Goal: Information Seeking & Learning: Learn about a topic

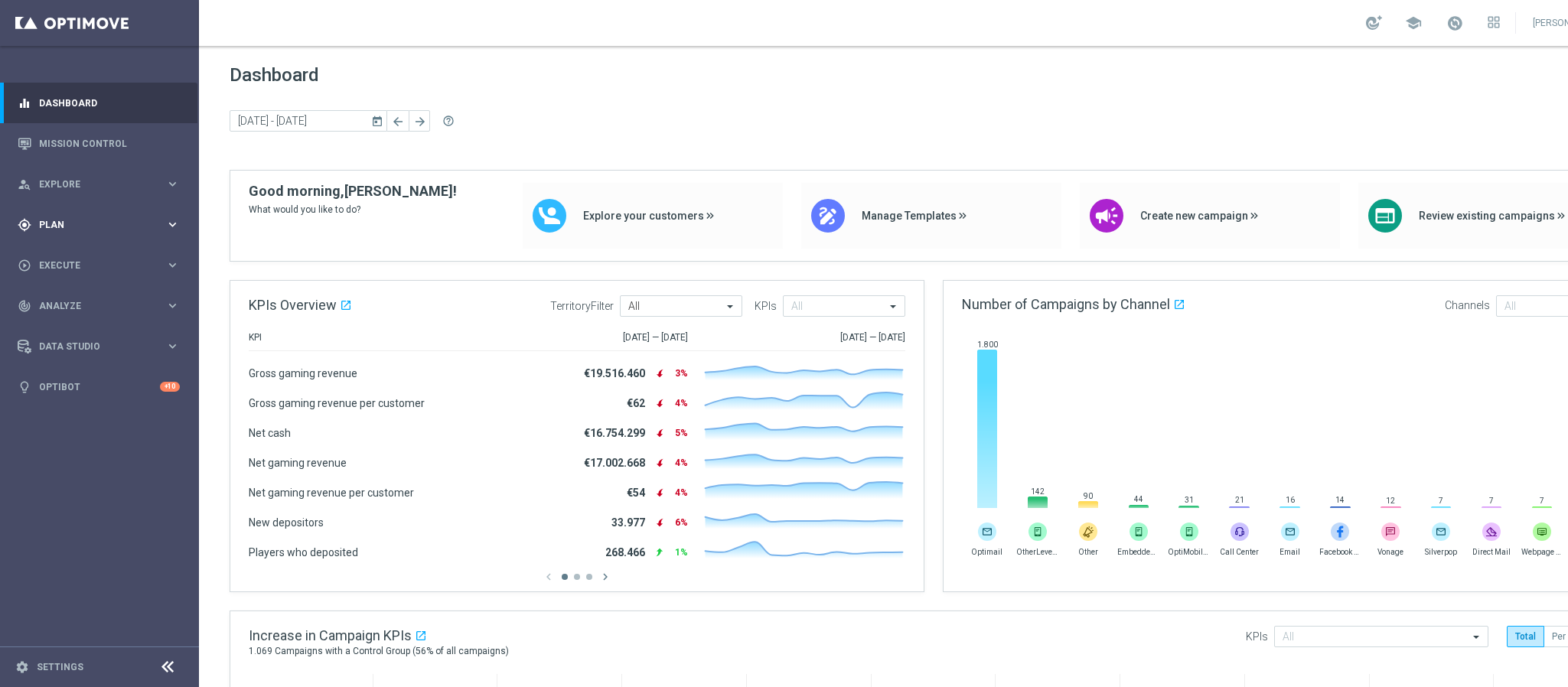
click at [95, 209] on div "gps_fixed Plan keyboard_arrow_right" at bounding box center [98, 224] width 197 height 40
click at [83, 297] on span "Templates" at bounding box center [95, 302] width 110 height 10
click at [81, 319] on link "Optimail" at bounding box center [103, 325] width 112 height 13
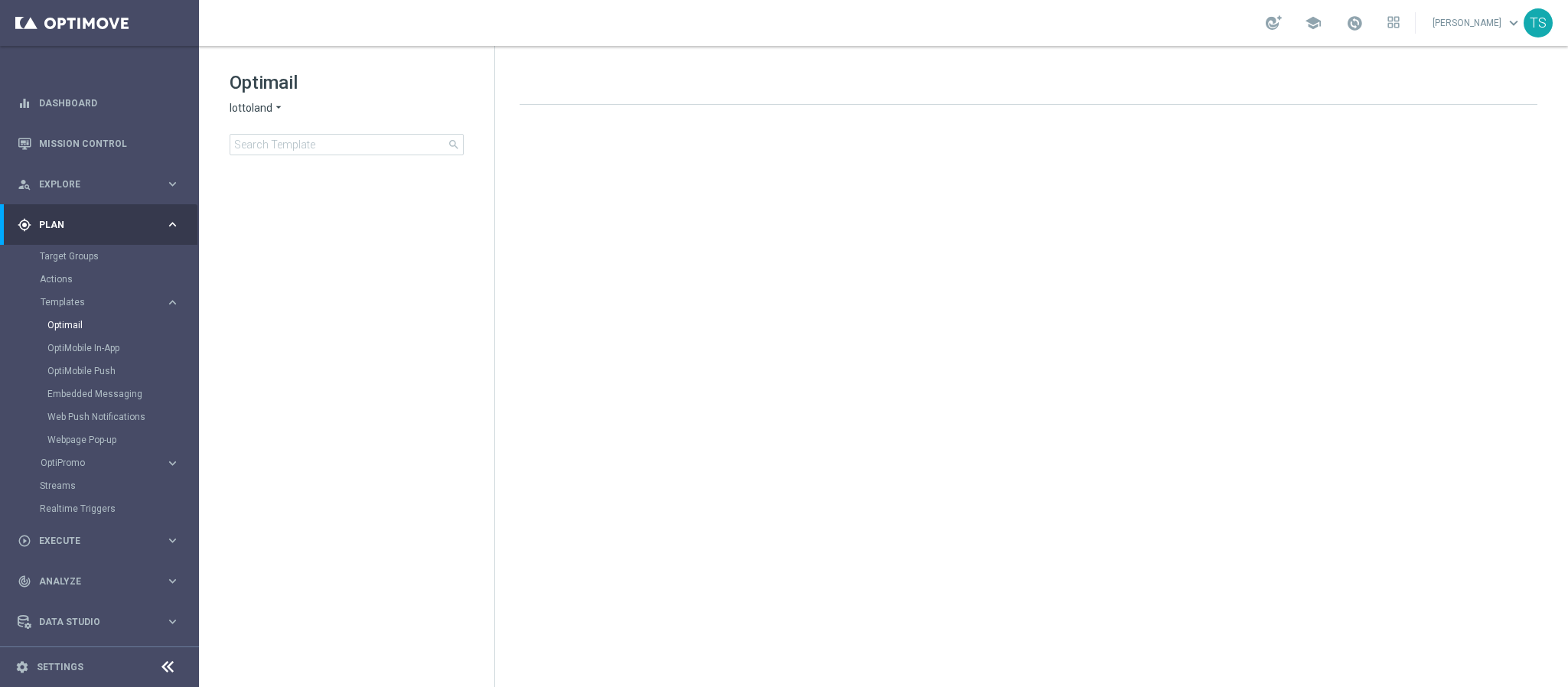
click at [303, 156] on div "Optimail lottoland arrow_drop_down × lottoland search folder 1 Folder create_ne…" at bounding box center [346, 151] width 295 height 211
click at [255, 114] on span "lottoland" at bounding box center [251, 108] width 43 height 14
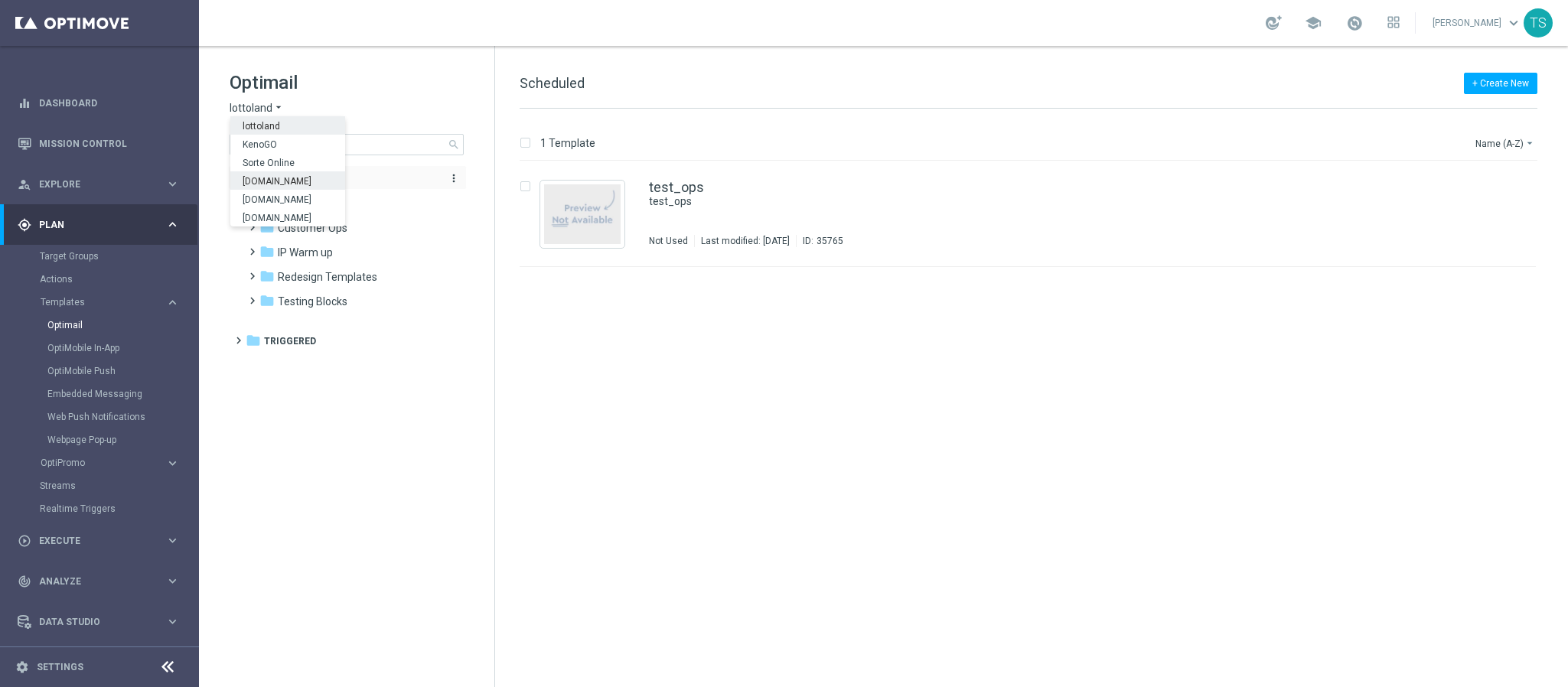
click at [267, 174] on div "[DOMAIN_NAME]" at bounding box center [287, 180] width 114 height 18
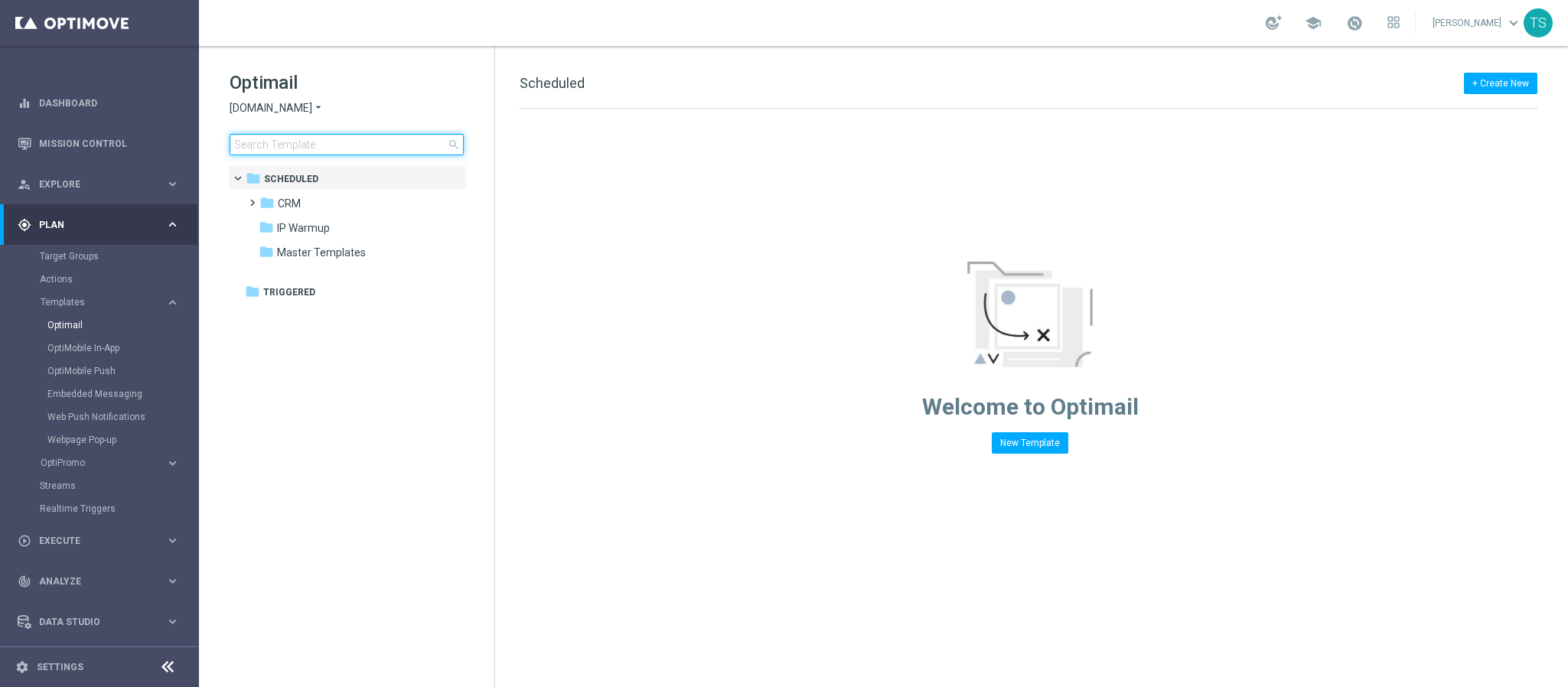
click at [324, 139] on input at bounding box center [346, 144] width 234 height 21
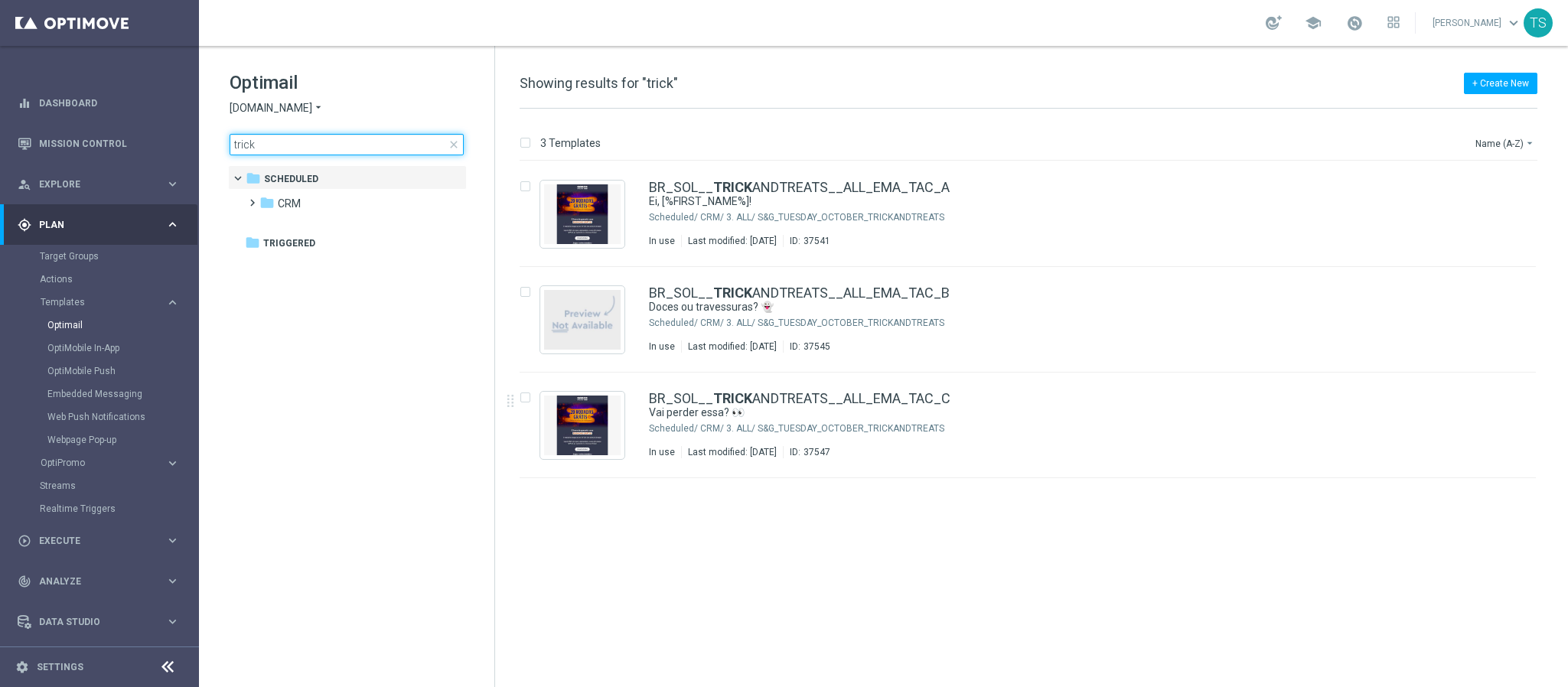
type input "trick"
click at [746, 518] on div "insert_drive_file BR_SOL__ TRICK ANDTREATS__ALL_EMA_TAC_A Ei, [%FIRST_NAME%]! S…" at bounding box center [1034, 424] width 1060 height 525
click at [84, 139] on link "Mission Control" at bounding box center [110, 143] width 140 height 40
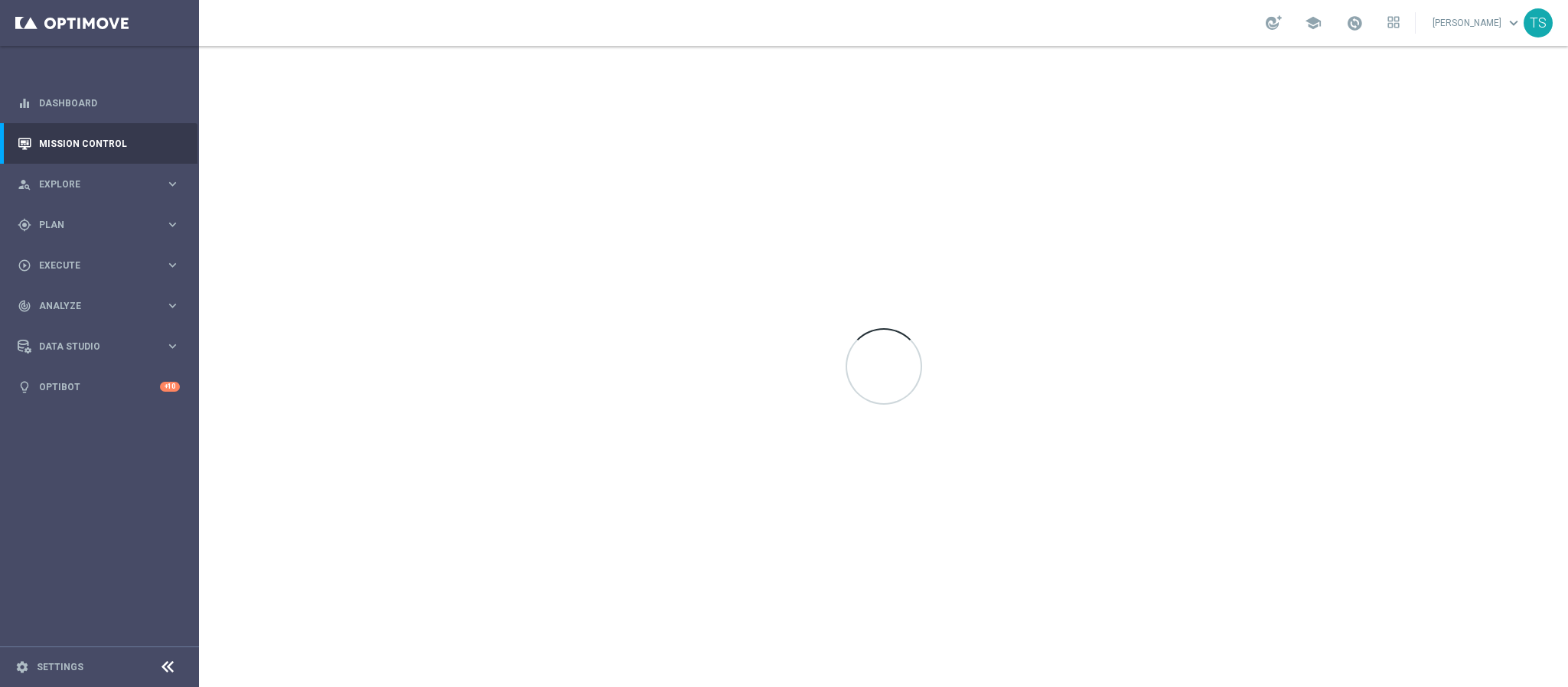
click at [287, 28] on div "school [PERSON_NAME] keyboard_arrow_down TS" at bounding box center [883, 23] width 1369 height 46
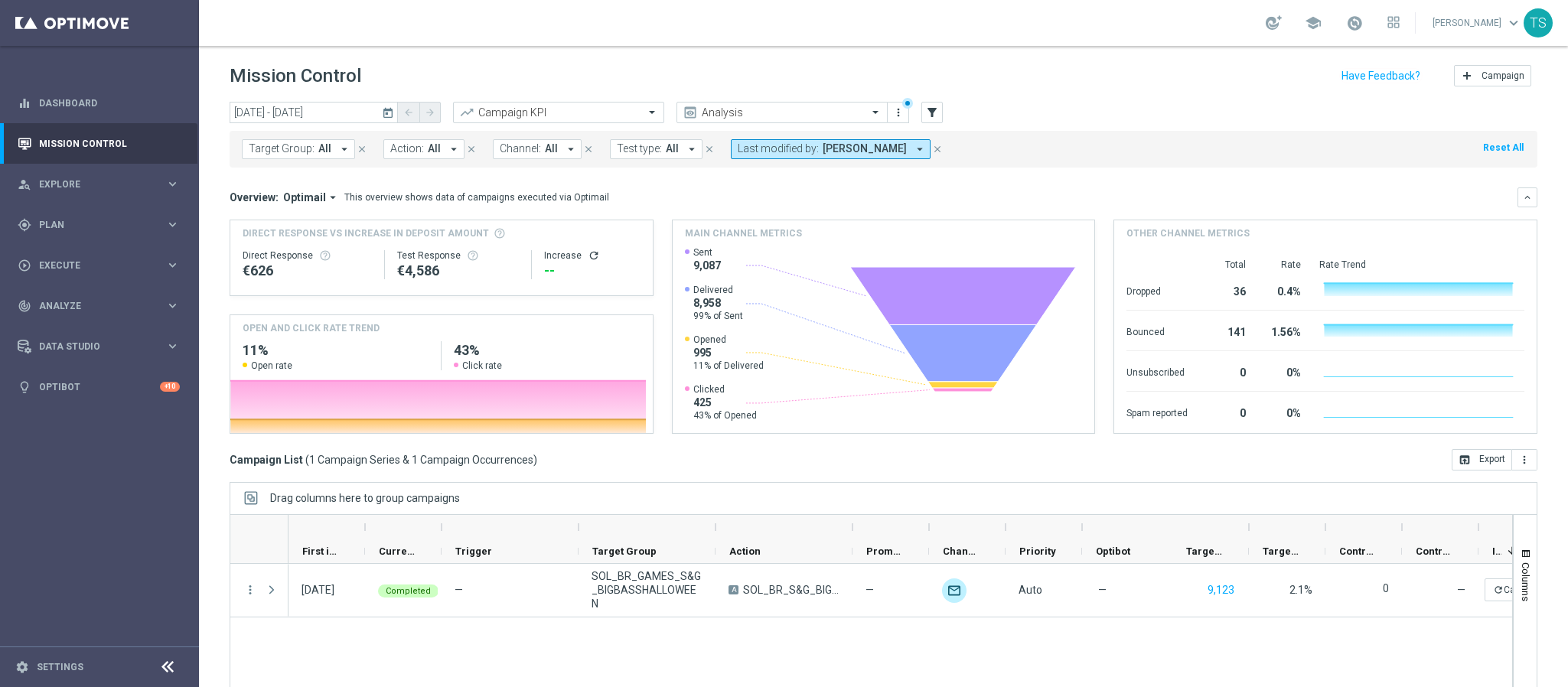
drag, startPoint x: 678, startPoint y: 420, endPoint x: 779, endPoint y: 409, distance: 101.6
click at [781, 407] on div "Created with Highcharts 9.3.3 [DOMAIN_NAME] Sent 9,087 Delivered 8,958 99% of S…" at bounding box center [880, 340] width 391 height 187
click at [382, 113] on icon "today" at bounding box center [389, 113] width 13 height 13
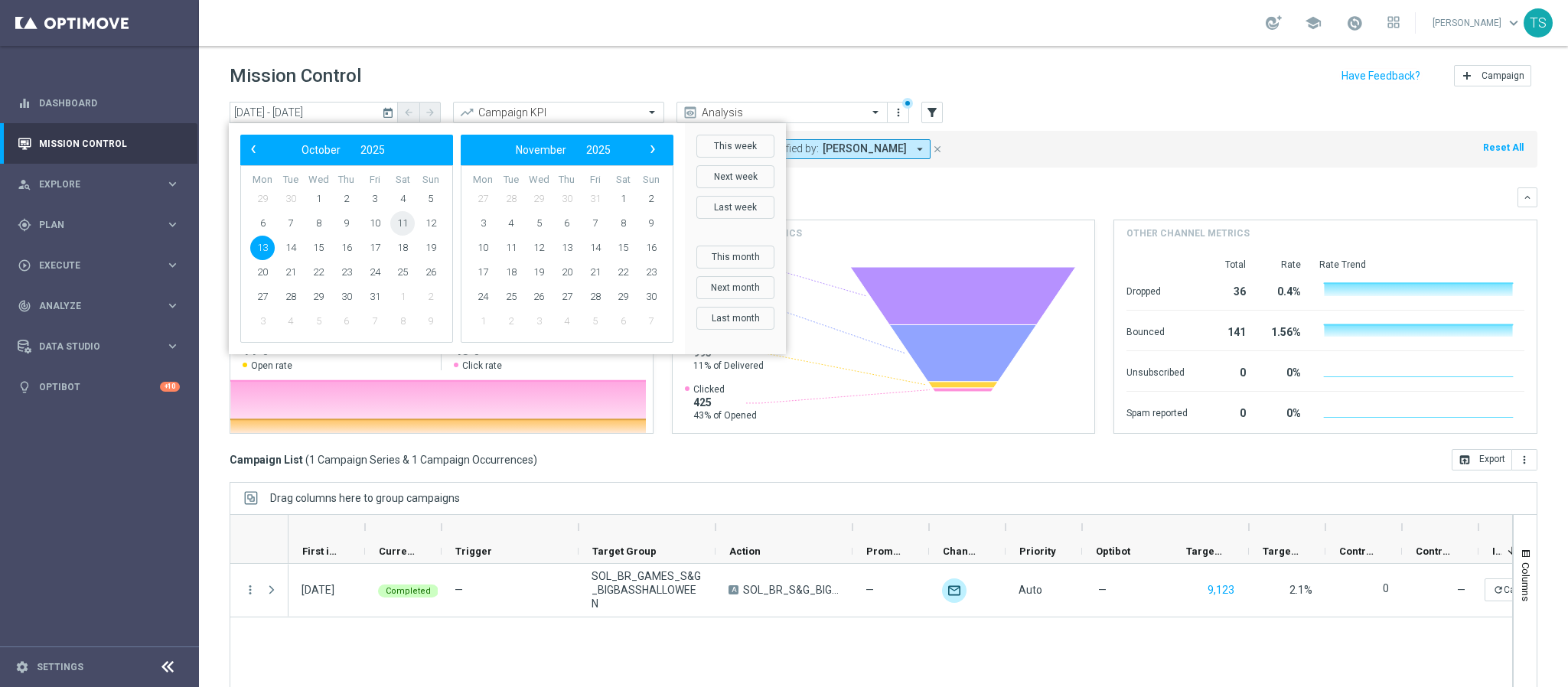
click at [400, 221] on span "11" at bounding box center [402, 223] width 24 height 24
type input "[DATE] - [DATE]"
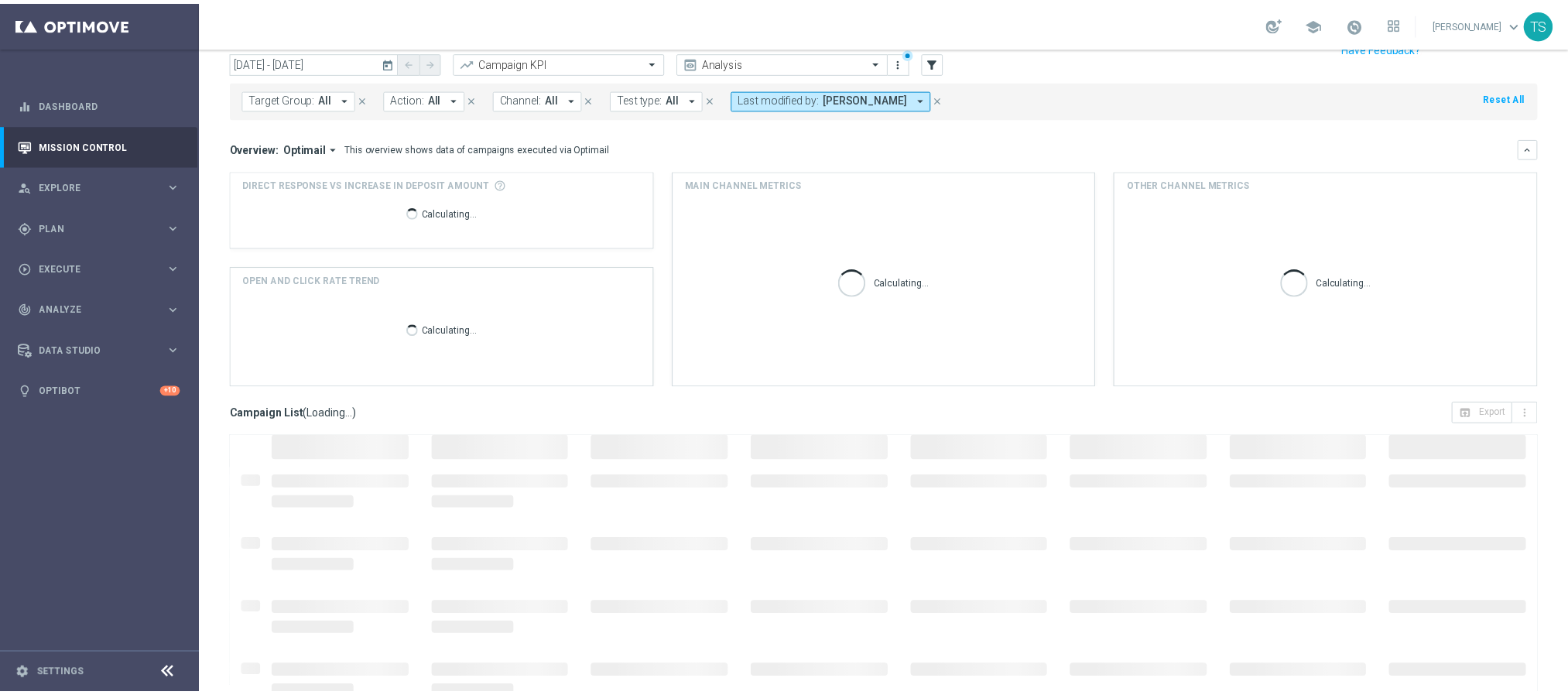
scroll to position [80, 0]
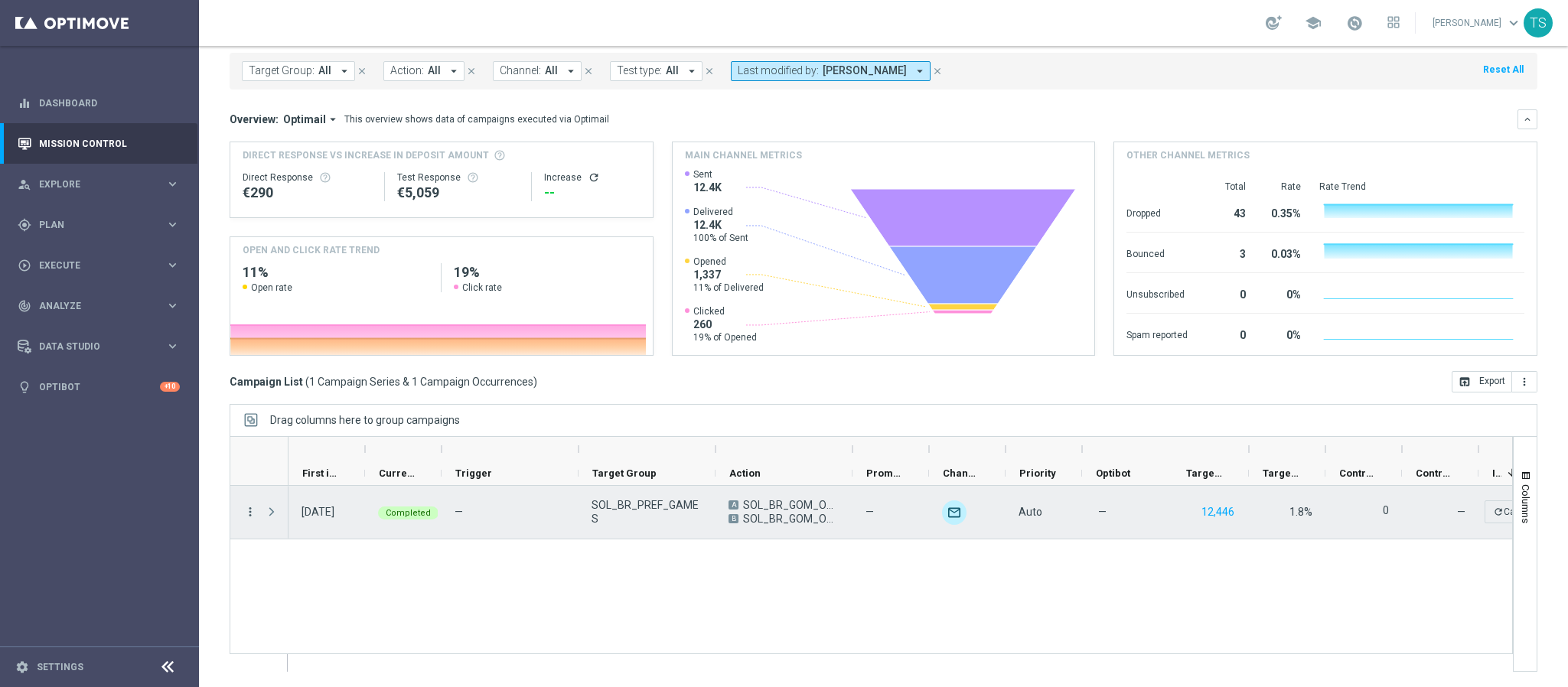
click at [250, 510] on icon "more_vert" at bounding box center [250, 512] width 13 height 13
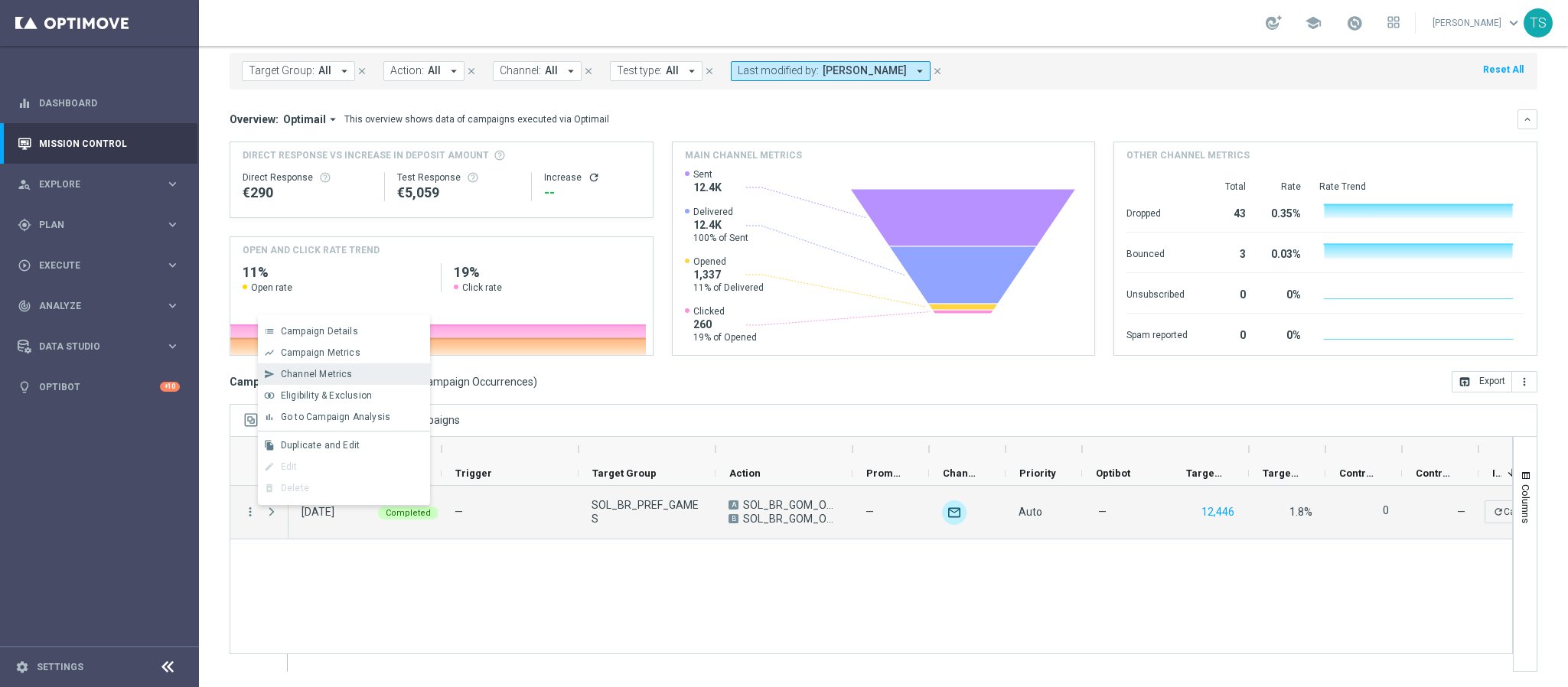
click at [346, 372] on span "Channel Metrics" at bounding box center [316, 373] width 72 height 11
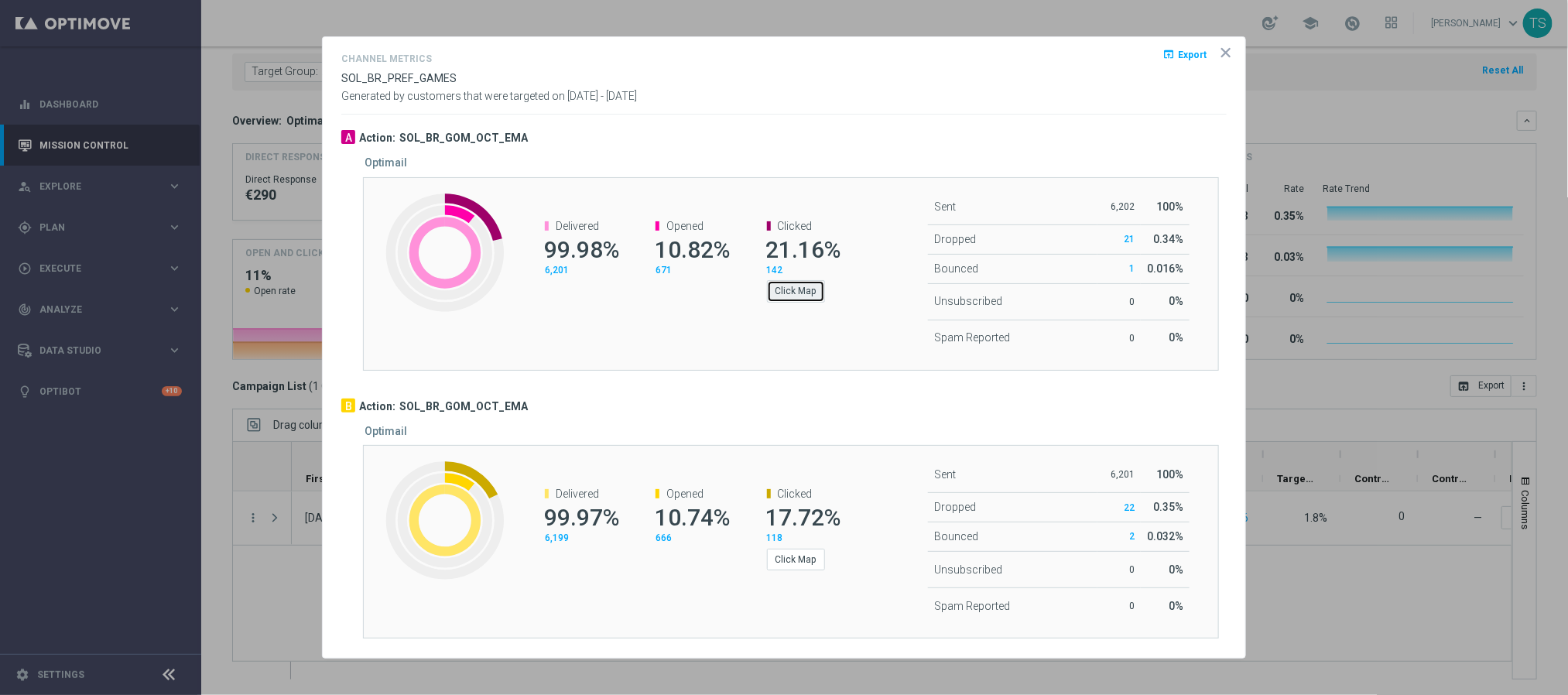
click at [815, 285] on button "Click Map" at bounding box center [796, 291] width 58 height 21
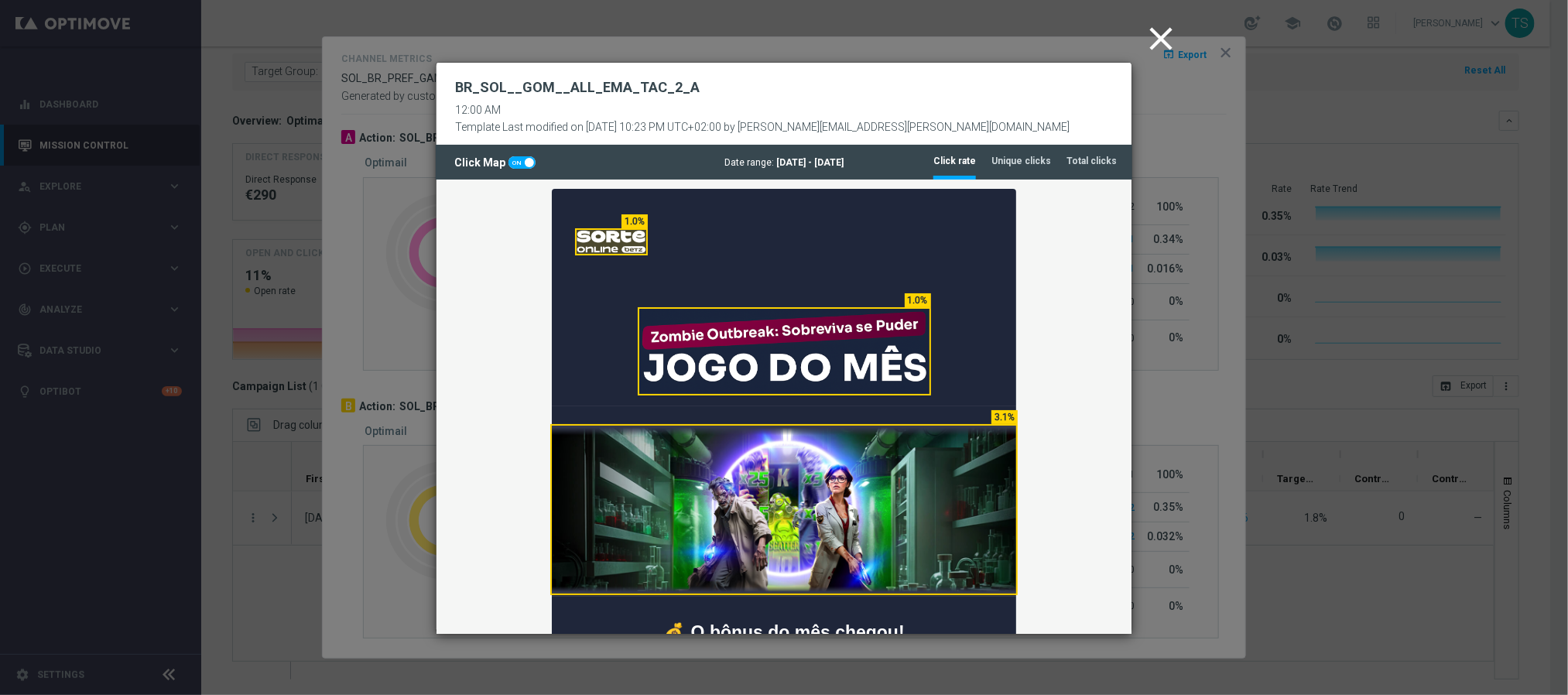
scroll to position [0, 0]
drag, startPoint x: 1027, startPoint y: 172, endPoint x: 1005, endPoint y: 179, distance: 23.1
click at [1027, 172] on li "Unique clicks" at bounding box center [1021, 161] width 59 height 32
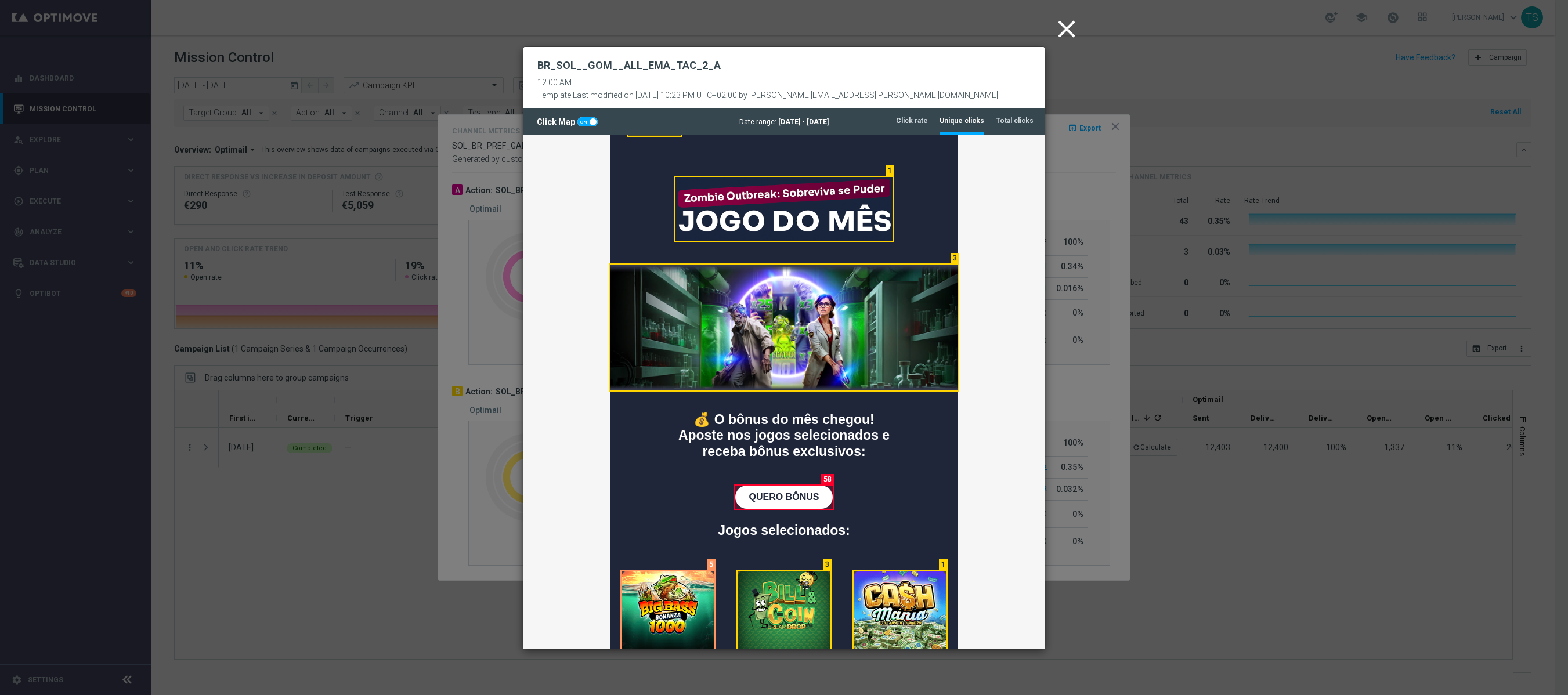
scroll to position [41, 0]
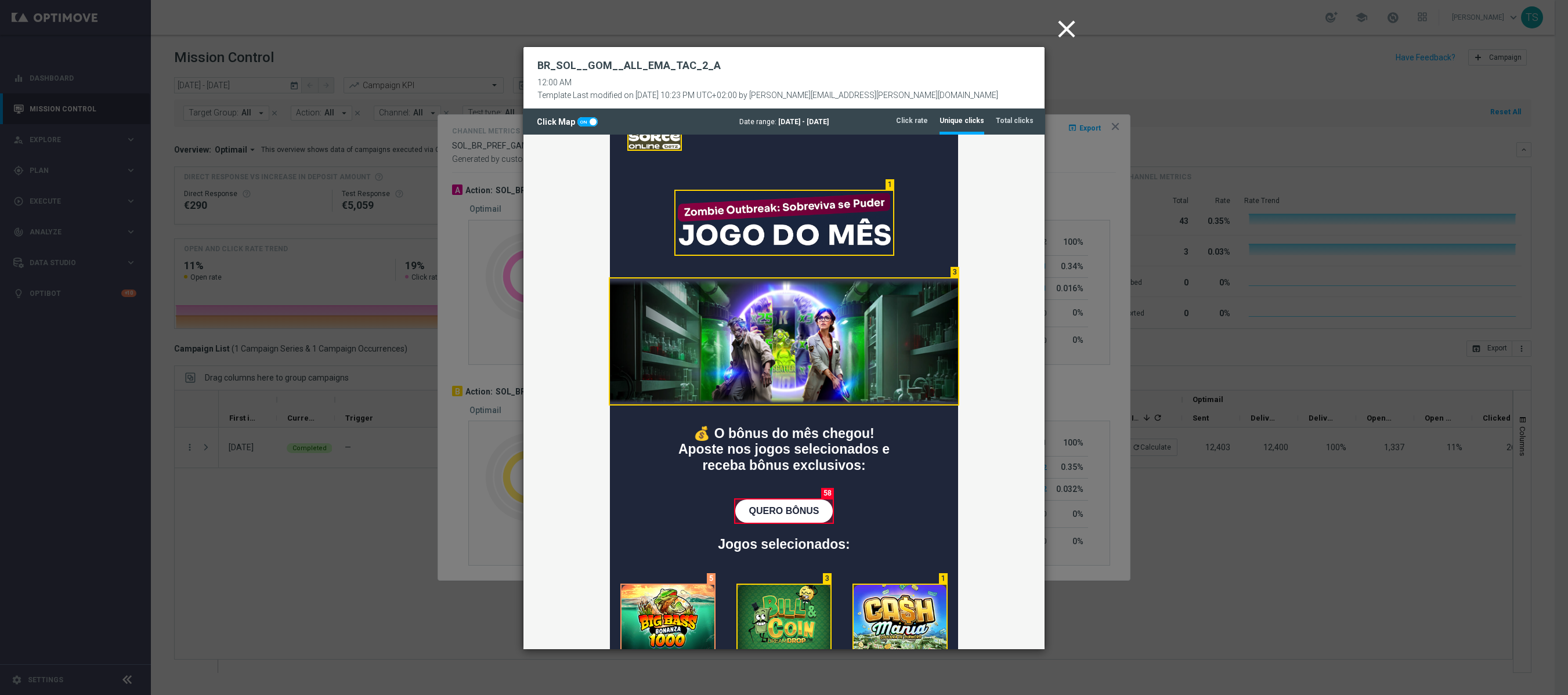
click at [1062, 29] on icon "close" at bounding box center [1067, 29] width 29 height 29
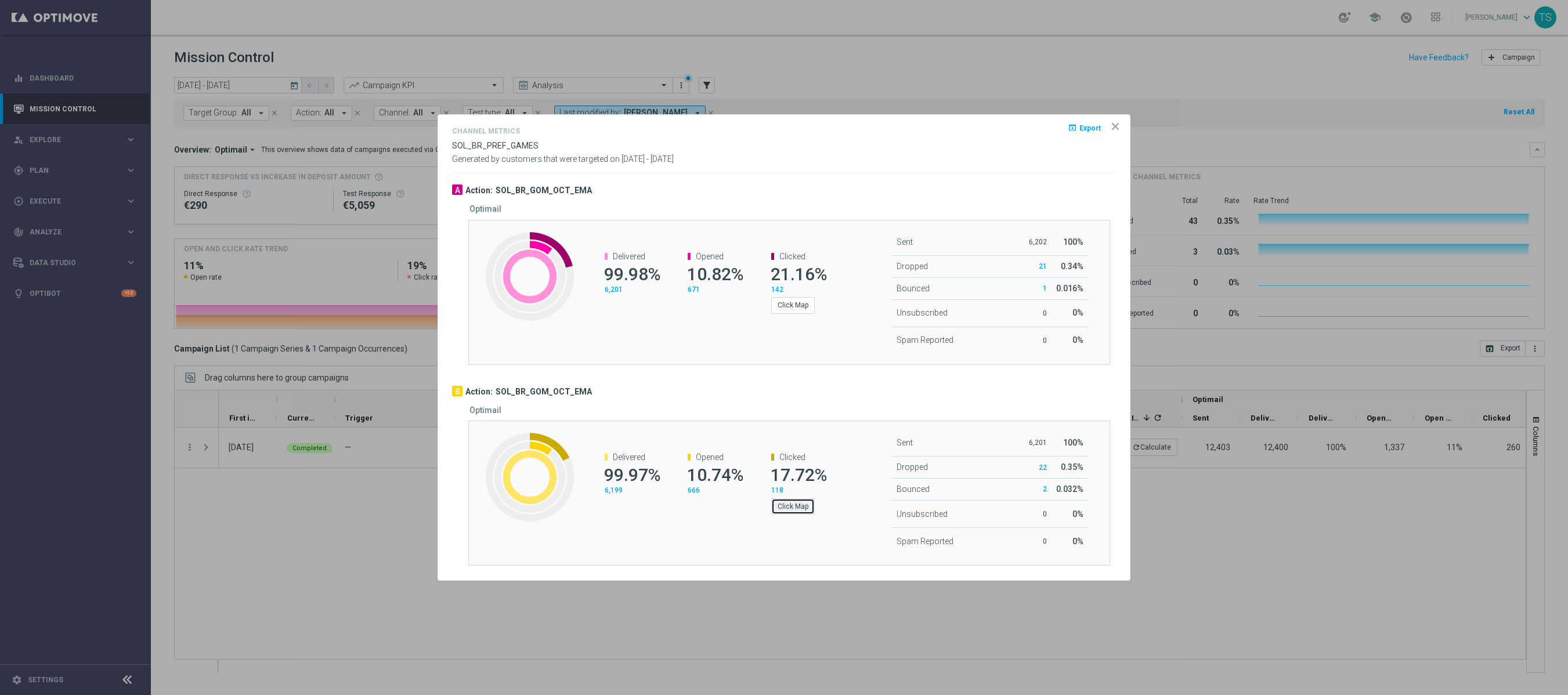
click at [788, 513] on button "Click Map" at bounding box center [793, 506] width 44 height 16
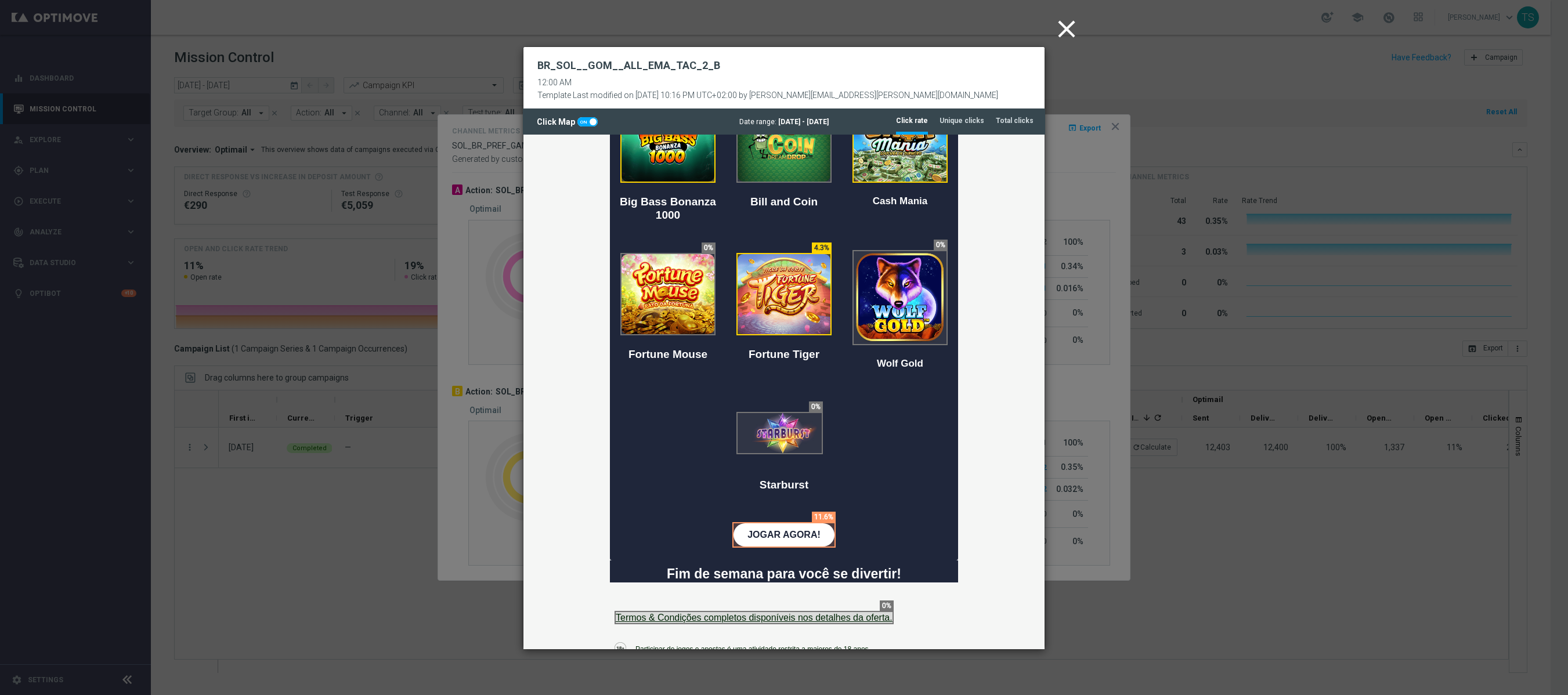
scroll to position [580, 0]
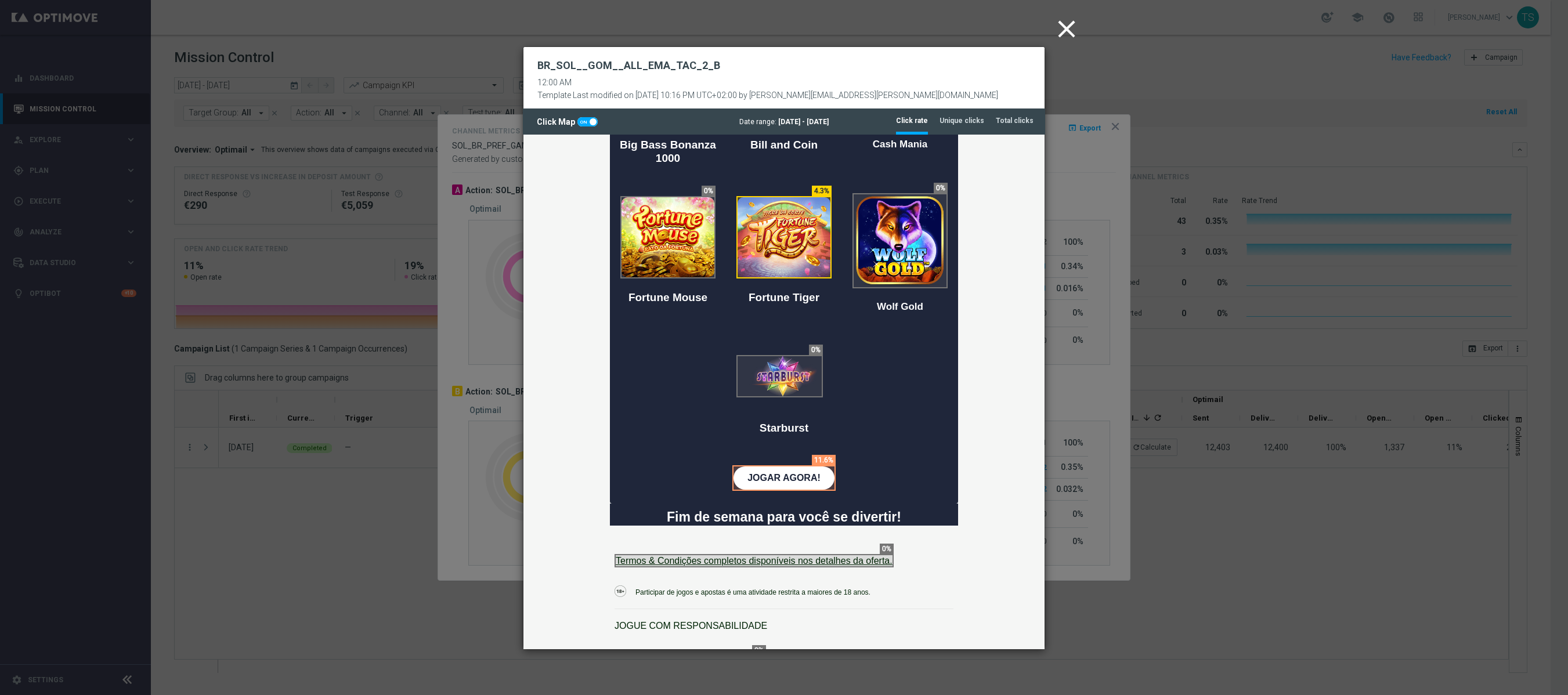
click at [994, 120] on div "Date range: [DATE] - [DATE]" at bounding box center [784, 121] width 522 height 8
click at [1013, 120] on tab-header "Total clicks" at bounding box center [1015, 121] width 38 height 10
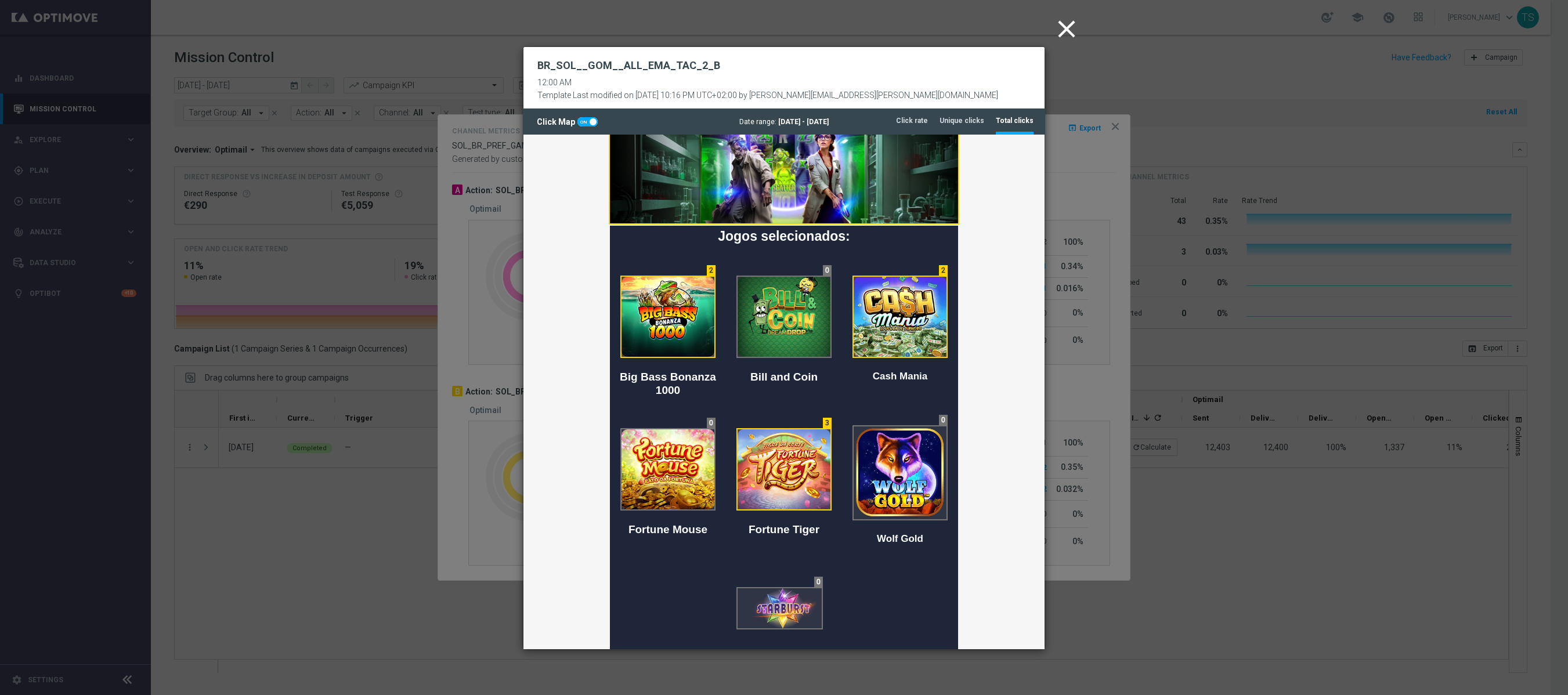
scroll to position [171, 0]
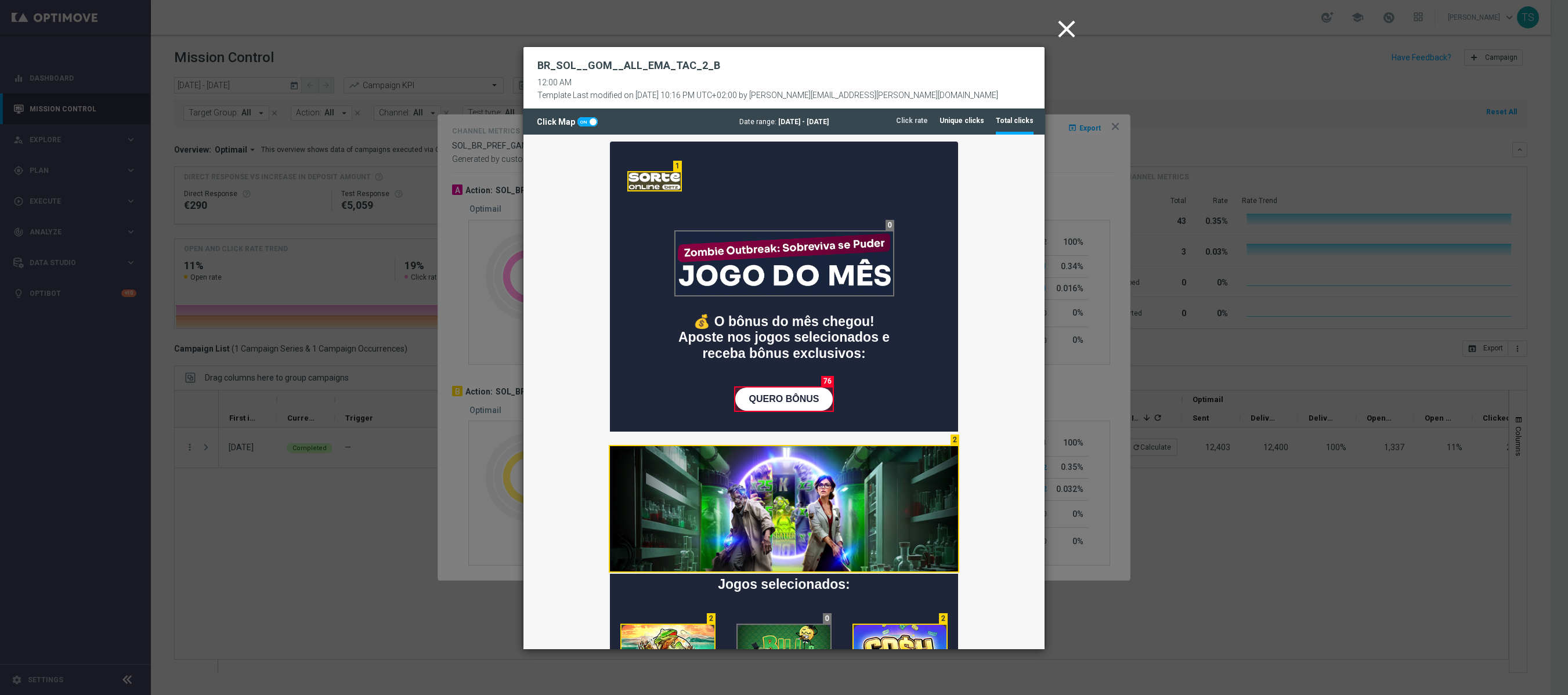
click at [970, 110] on li "Unique clicks" at bounding box center [962, 120] width 45 height 24
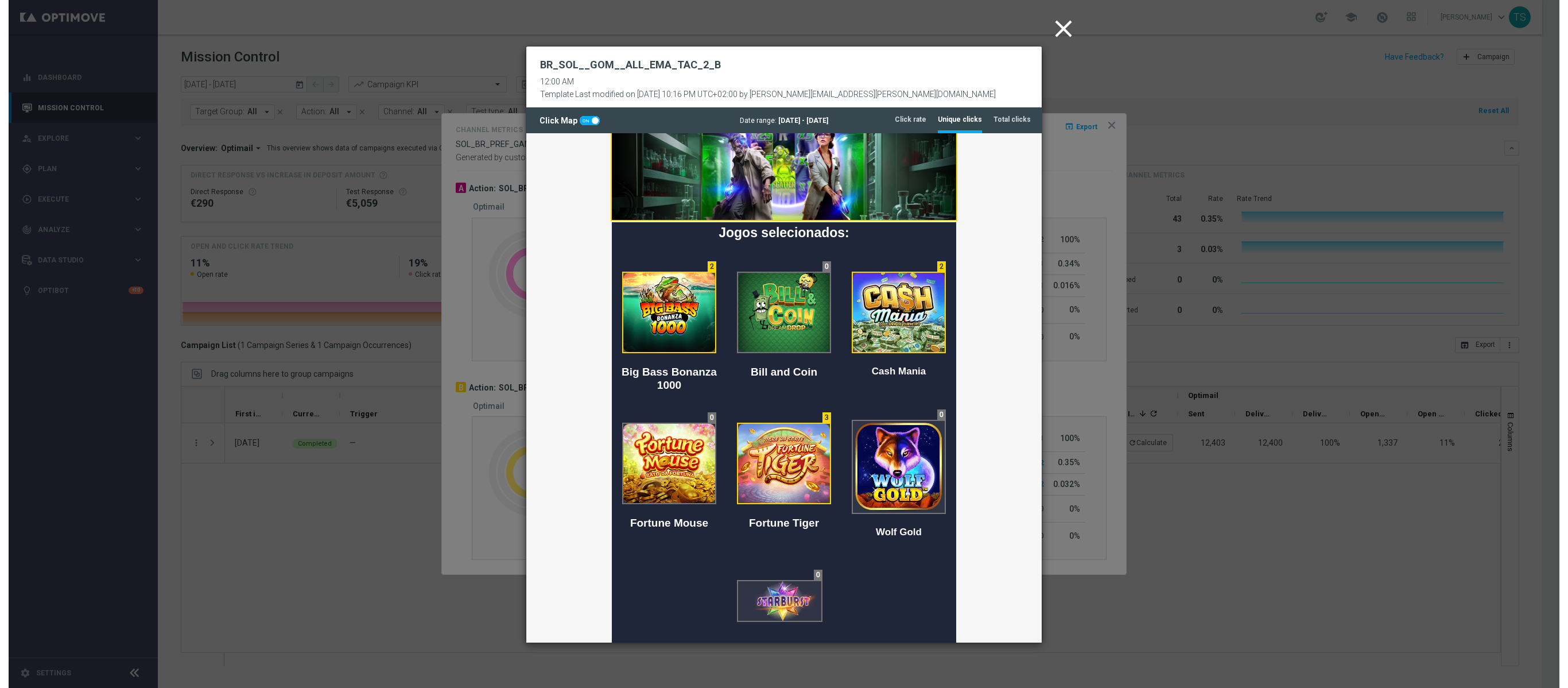
scroll to position [344, 0]
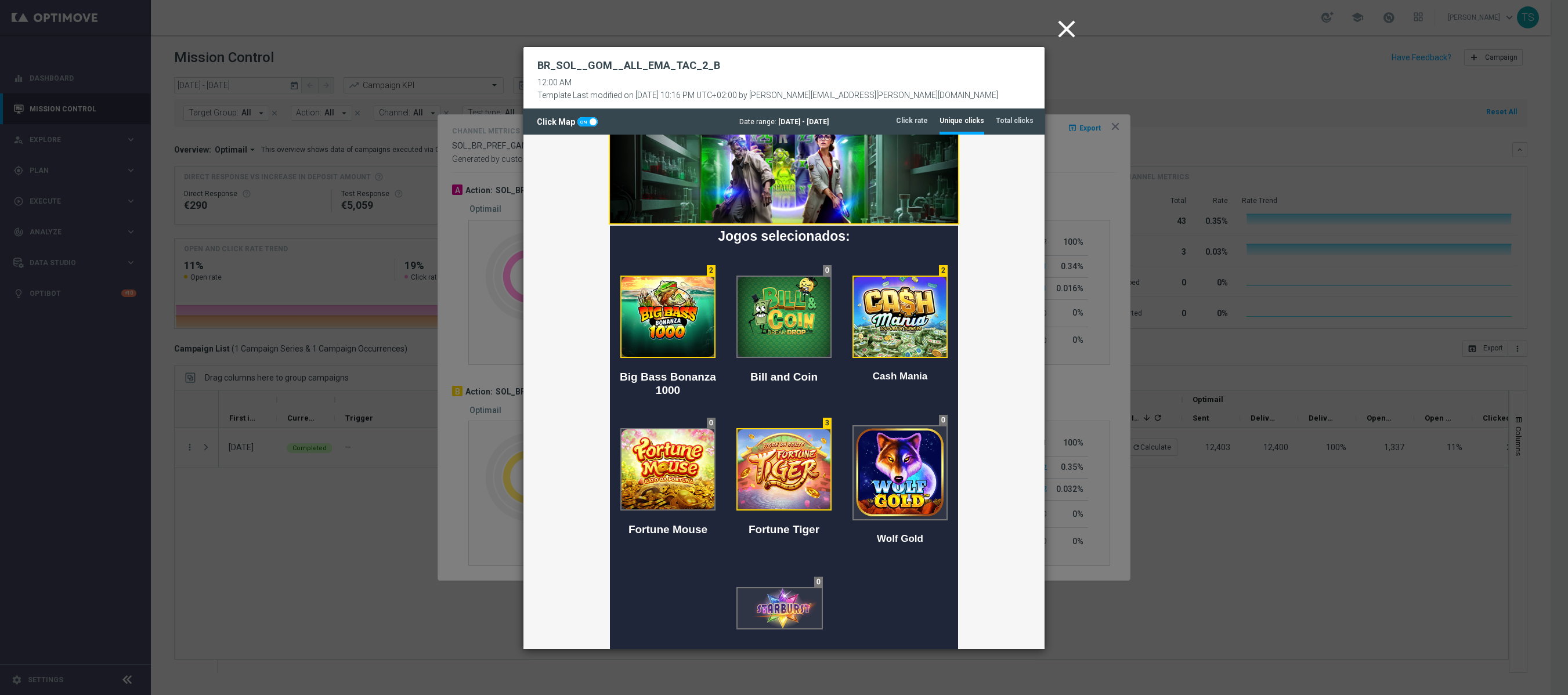
click at [1069, 18] on icon "close" at bounding box center [1067, 29] width 29 height 29
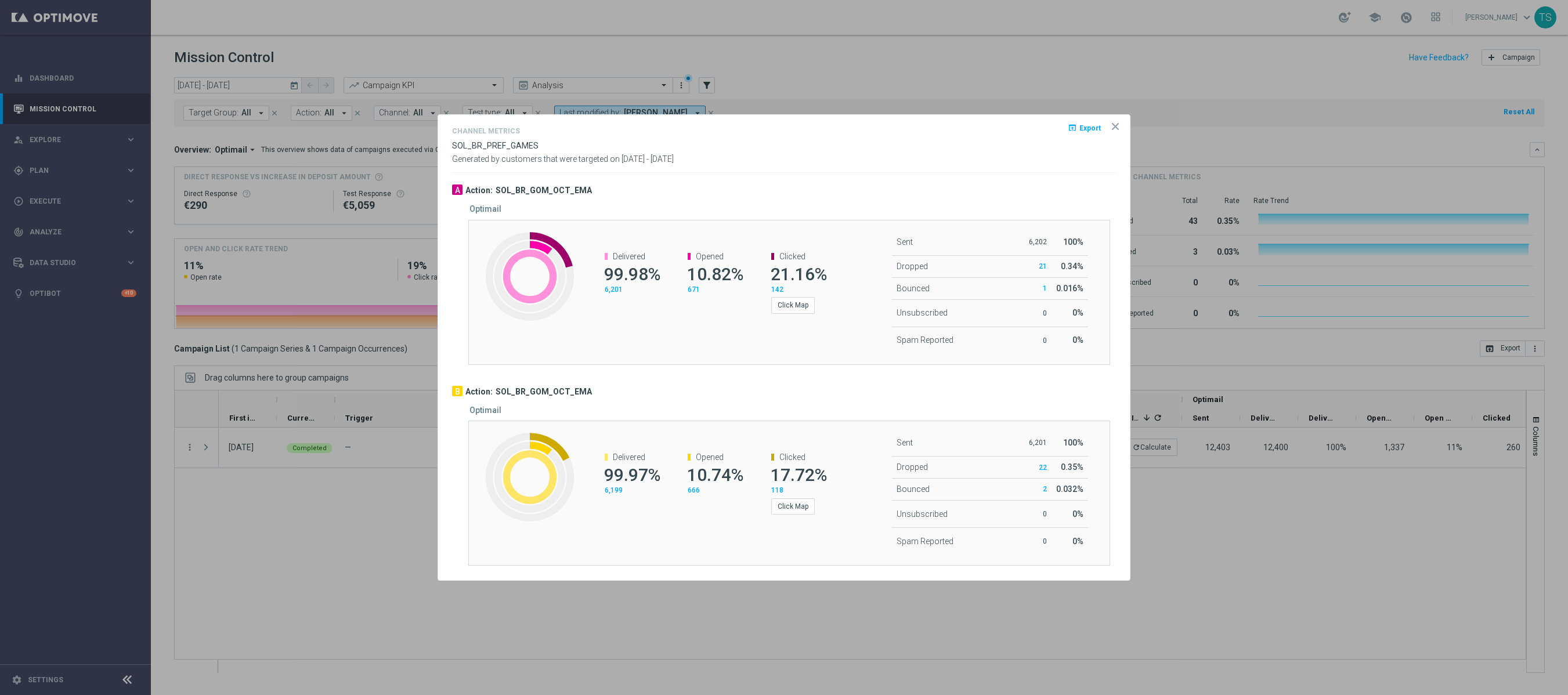
click at [1114, 120] on icon "icon" at bounding box center [1116, 126] width 12 height 12
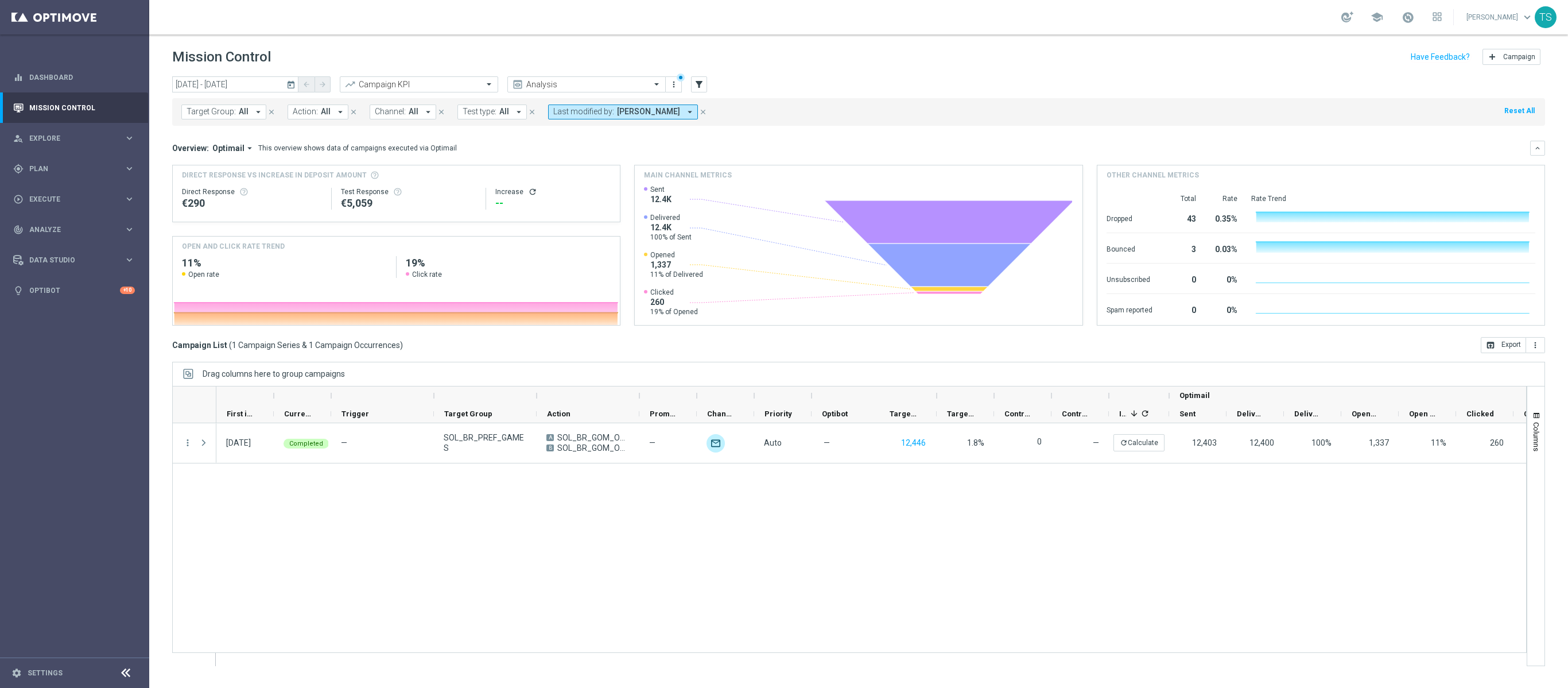
click at [295, 84] on icon "today" at bounding box center [292, 84] width 10 height 10
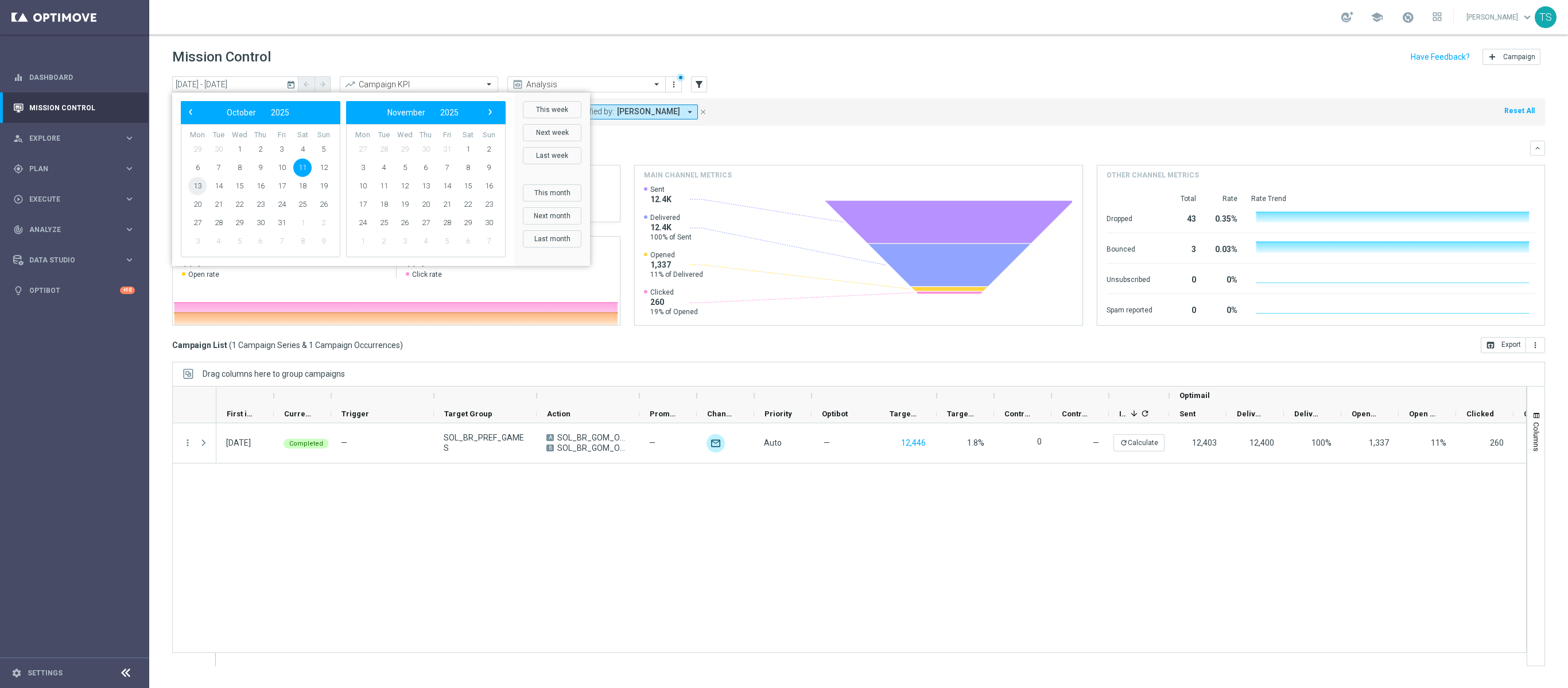
click at [198, 185] on span "13" at bounding box center [197, 186] width 18 height 18
type input "[DATE] - [DATE]"
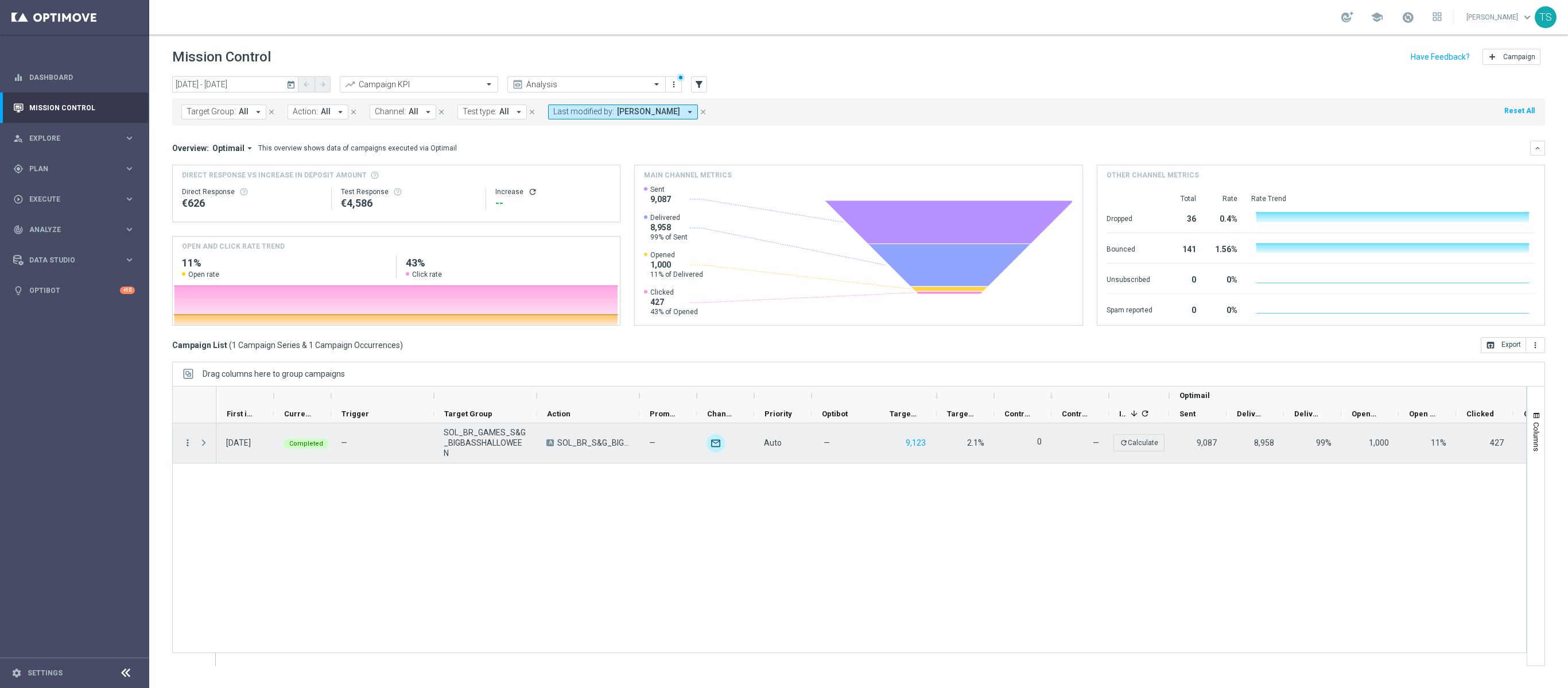
click at [185, 443] on icon "more_vert" at bounding box center [188, 443] width 10 height 10
click at [271, 486] on div "Channel Metrics" at bounding box center [265, 484] width 107 height 8
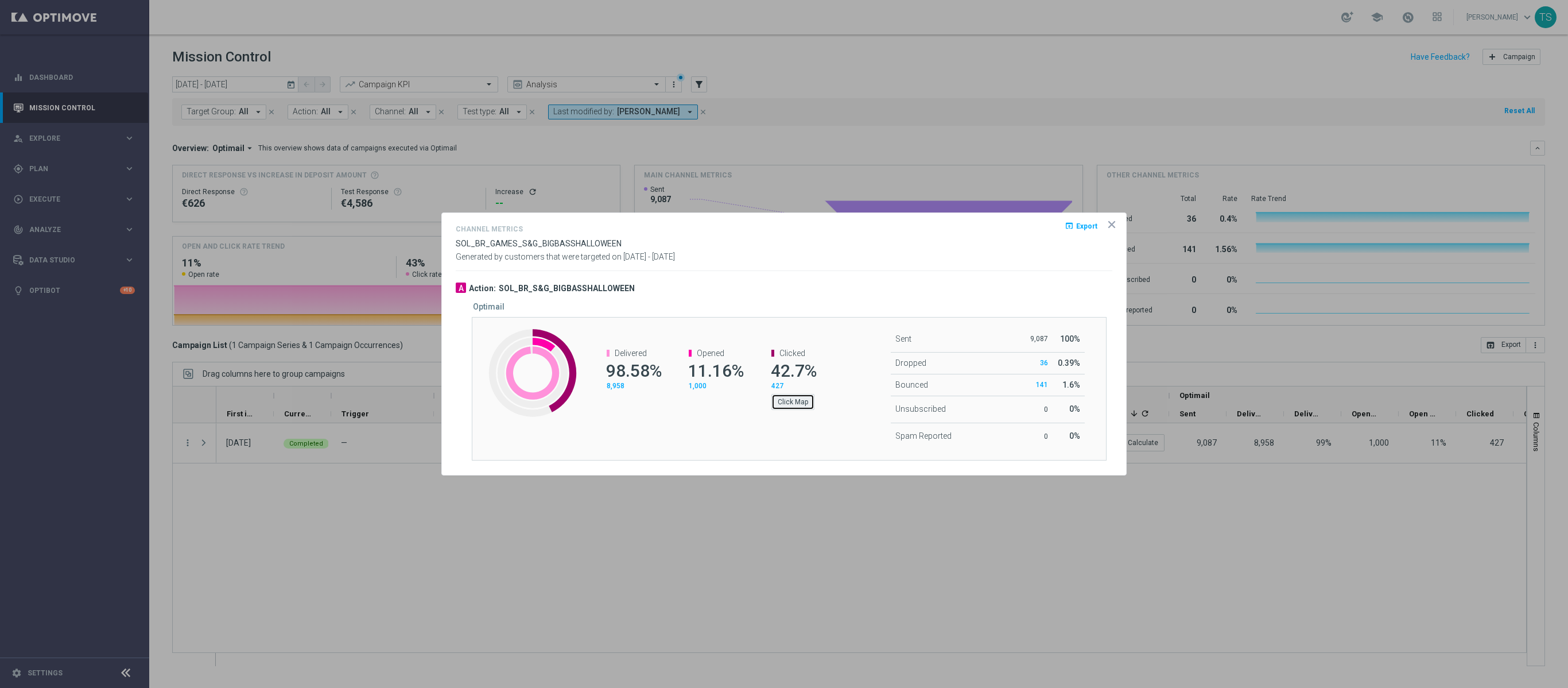
click at [795, 402] on button "Click Map" at bounding box center [793, 402] width 43 height 16
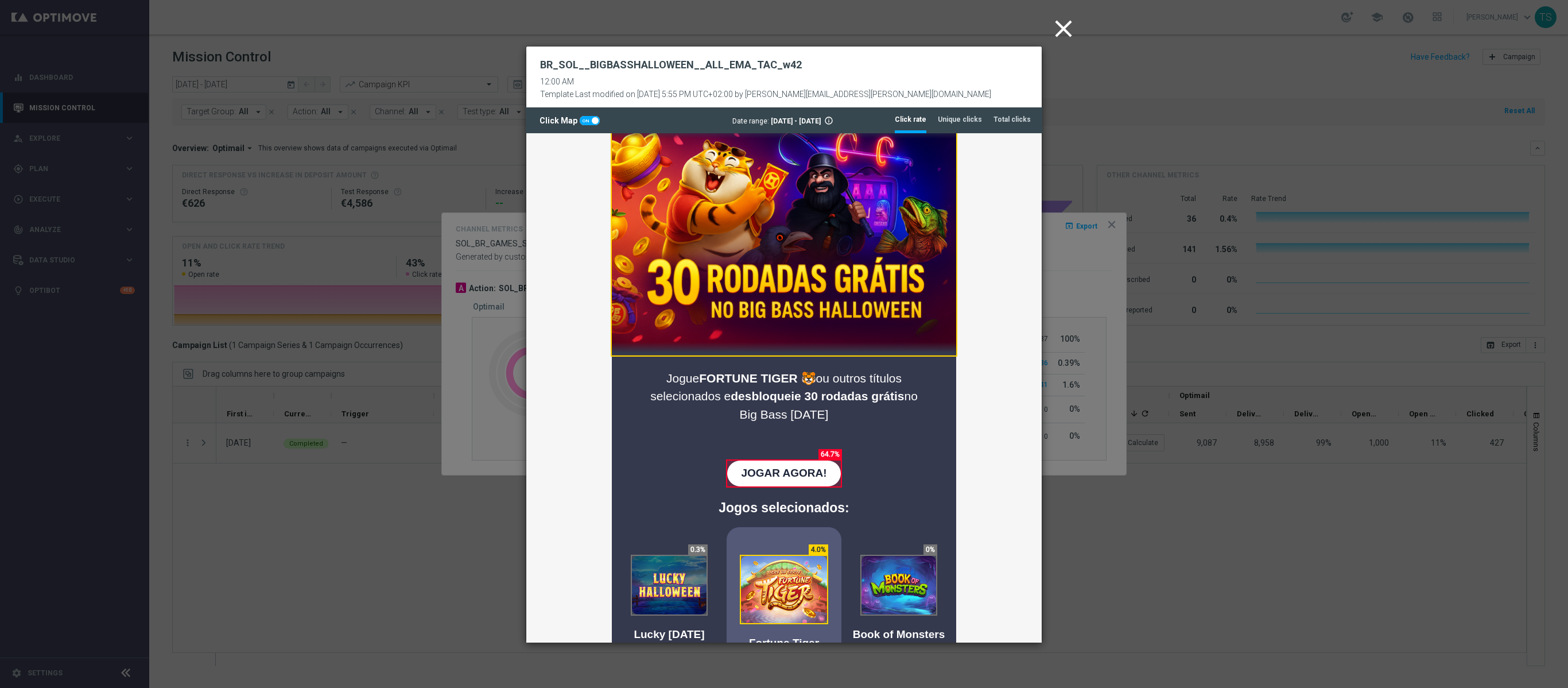
scroll to position [94, 0]
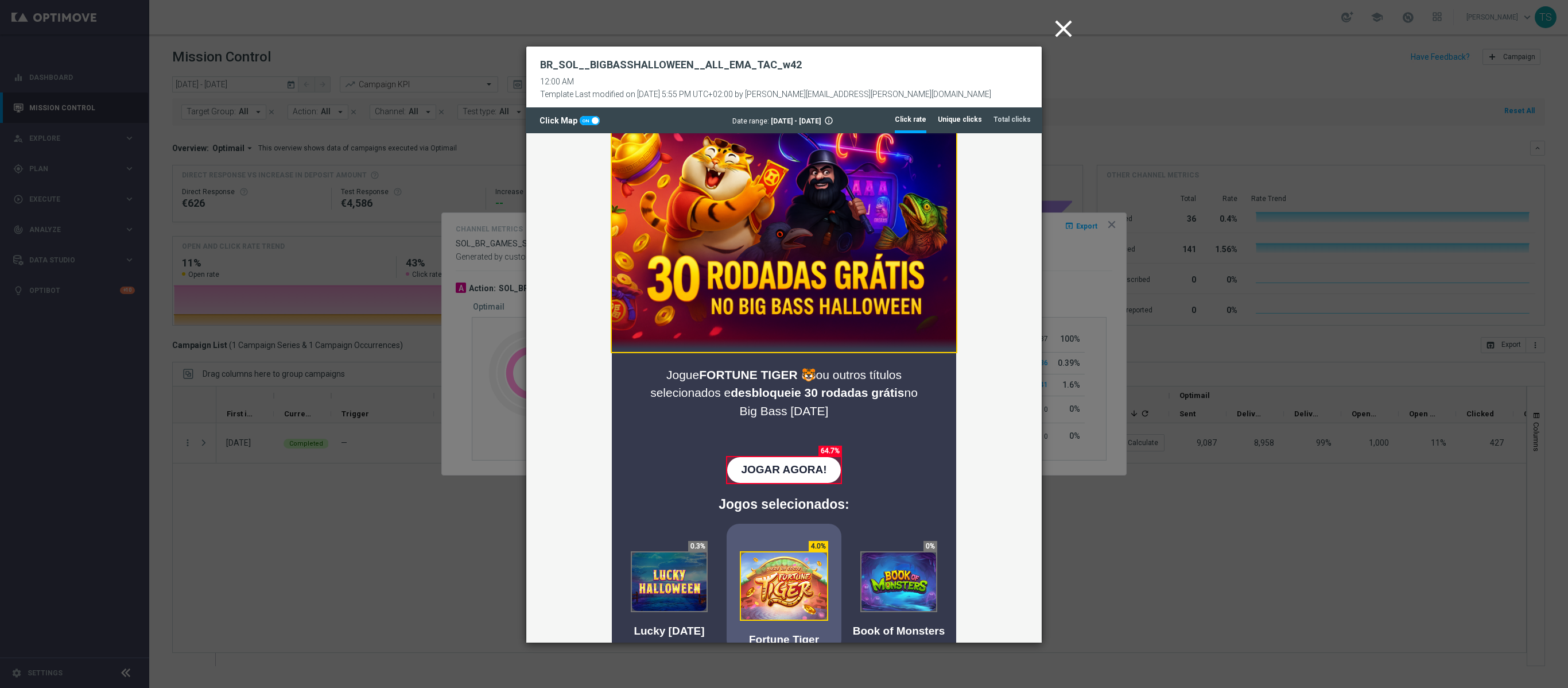
click at [964, 121] on tab-header "Unique clicks" at bounding box center [960, 120] width 44 height 10
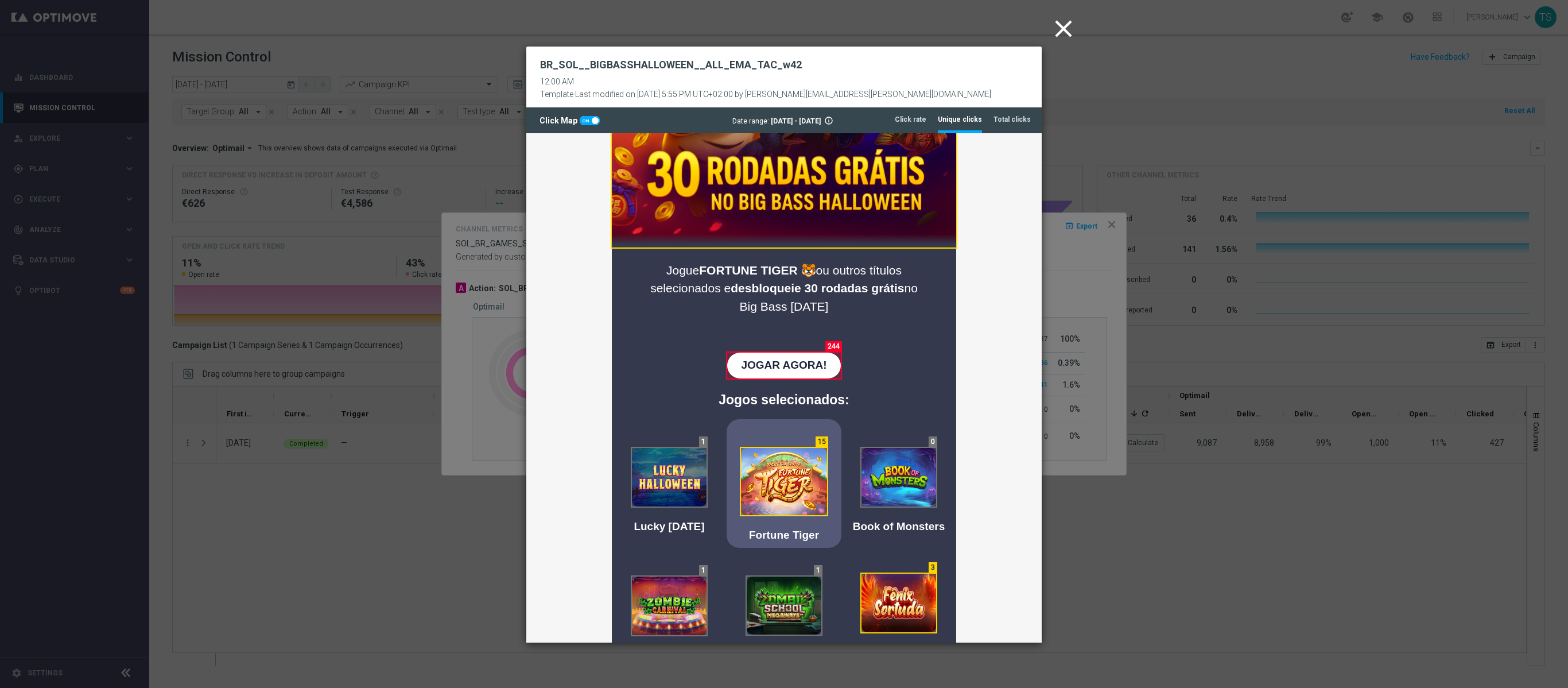
scroll to position [0, 0]
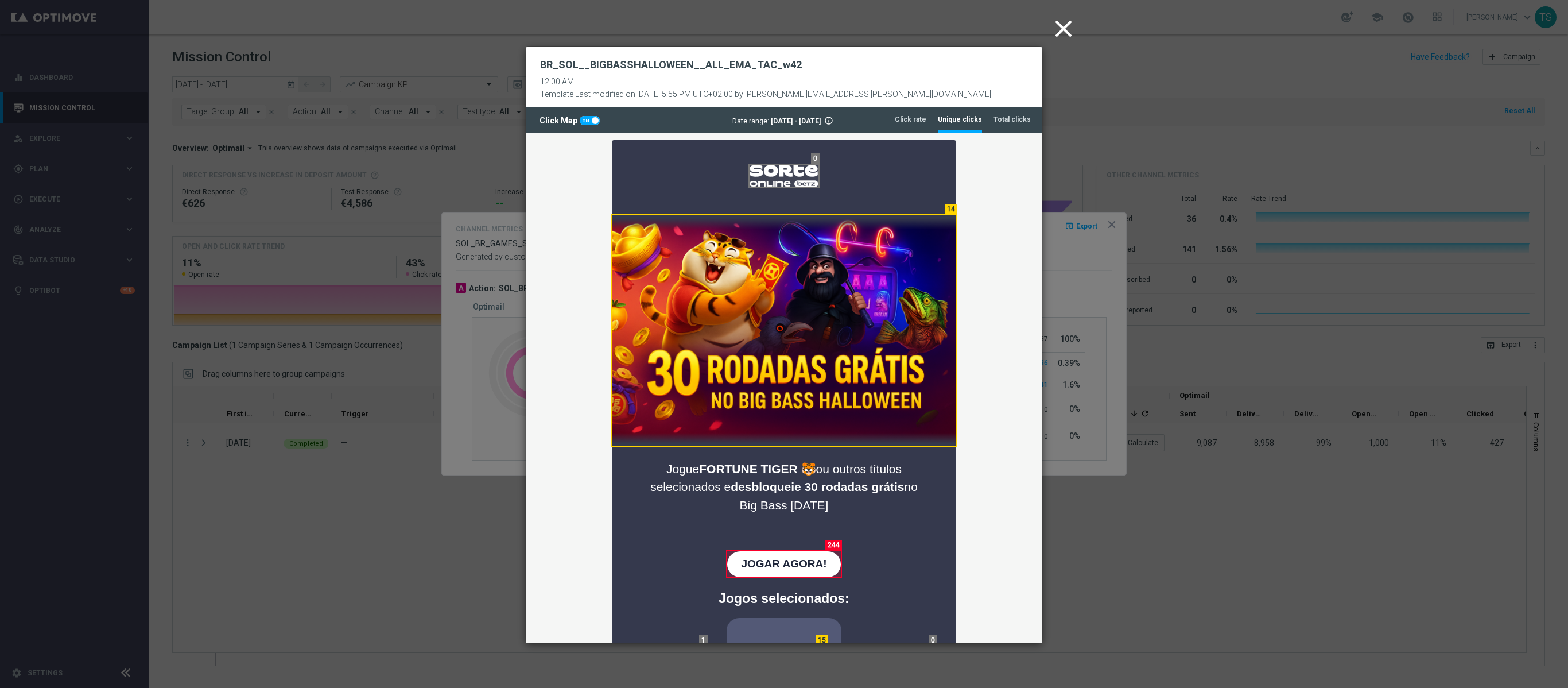
drag, startPoint x: 1029, startPoint y: 184, endPoint x: 1566, endPoint y: 206, distance: 537.5
click at [1059, 35] on icon "close" at bounding box center [1064, 29] width 29 height 29
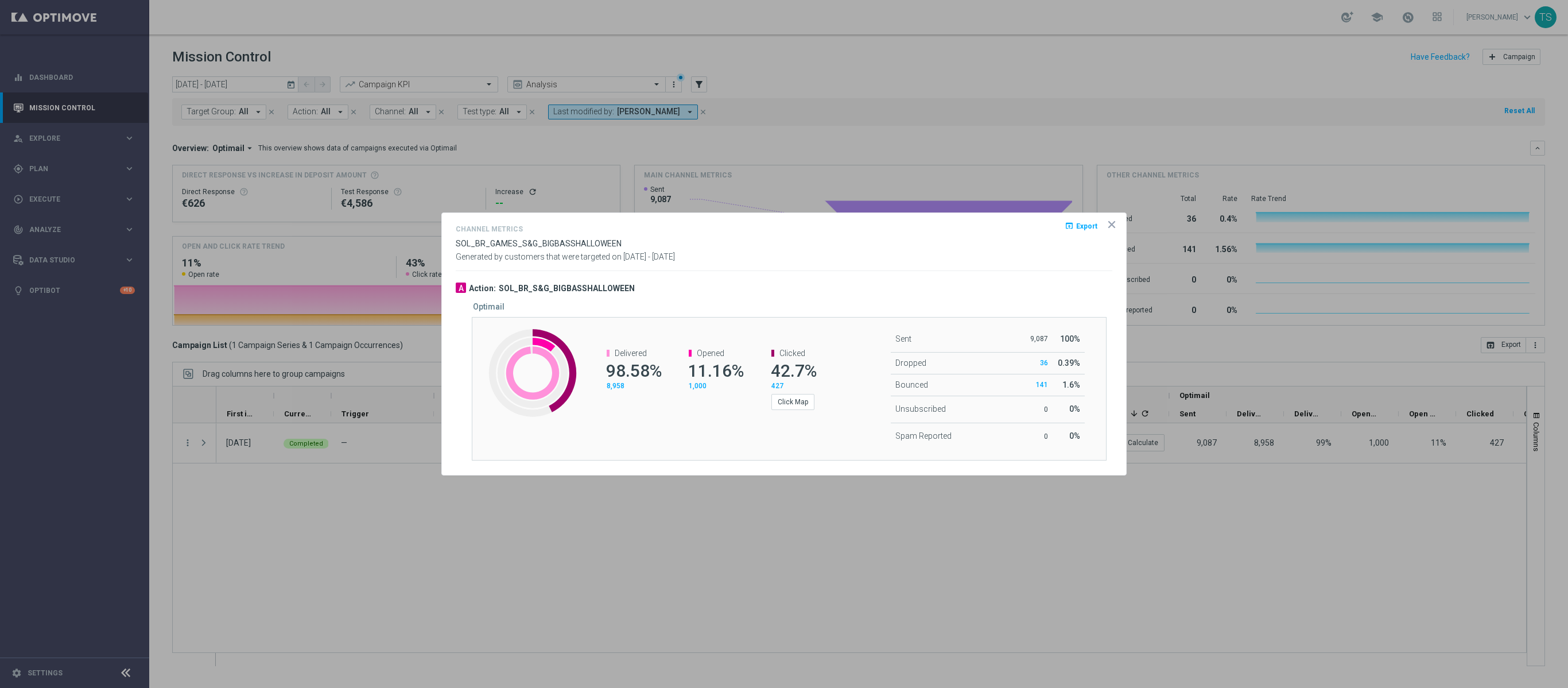
click at [1110, 226] on icon "icon" at bounding box center [1112, 225] width 12 height 12
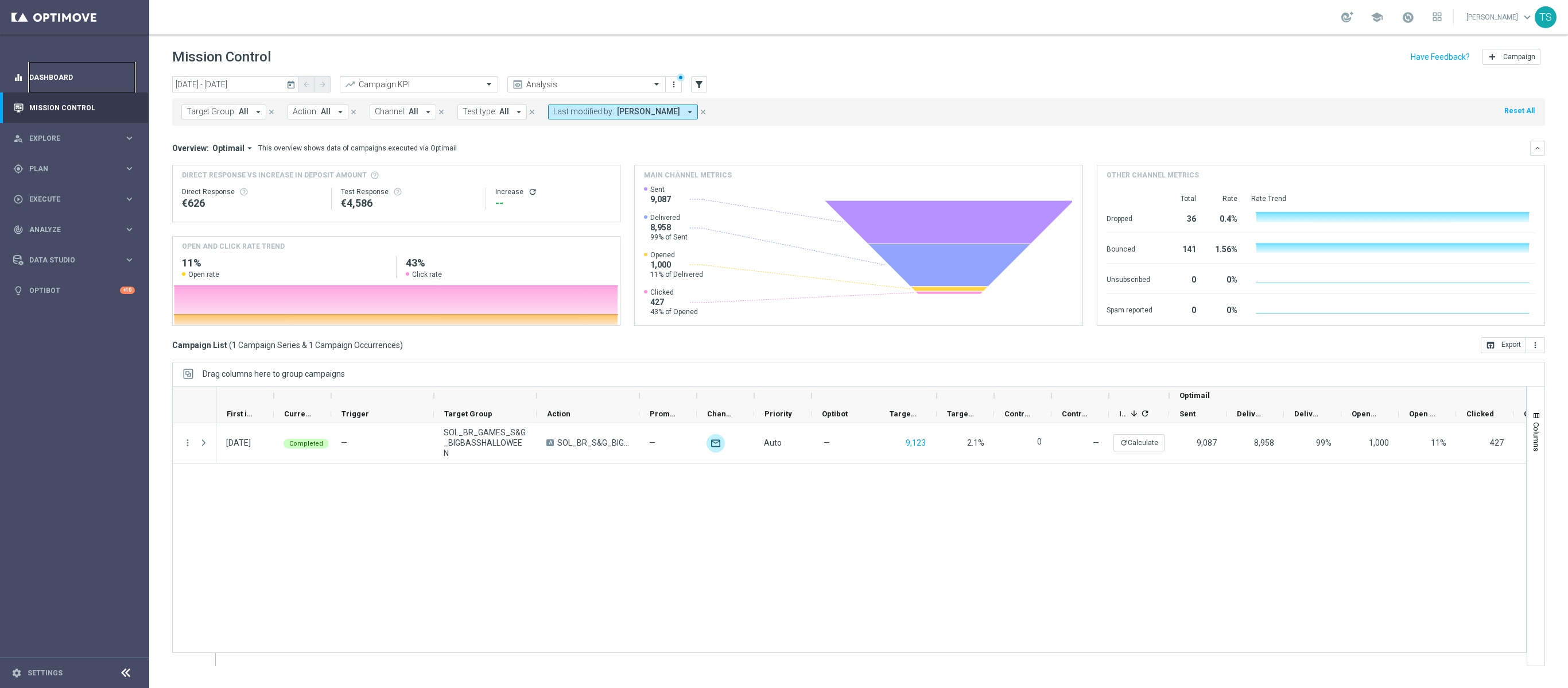
click at [74, 71] on link "Dashboard" at bounding box center [82, 77] width 105 height 30
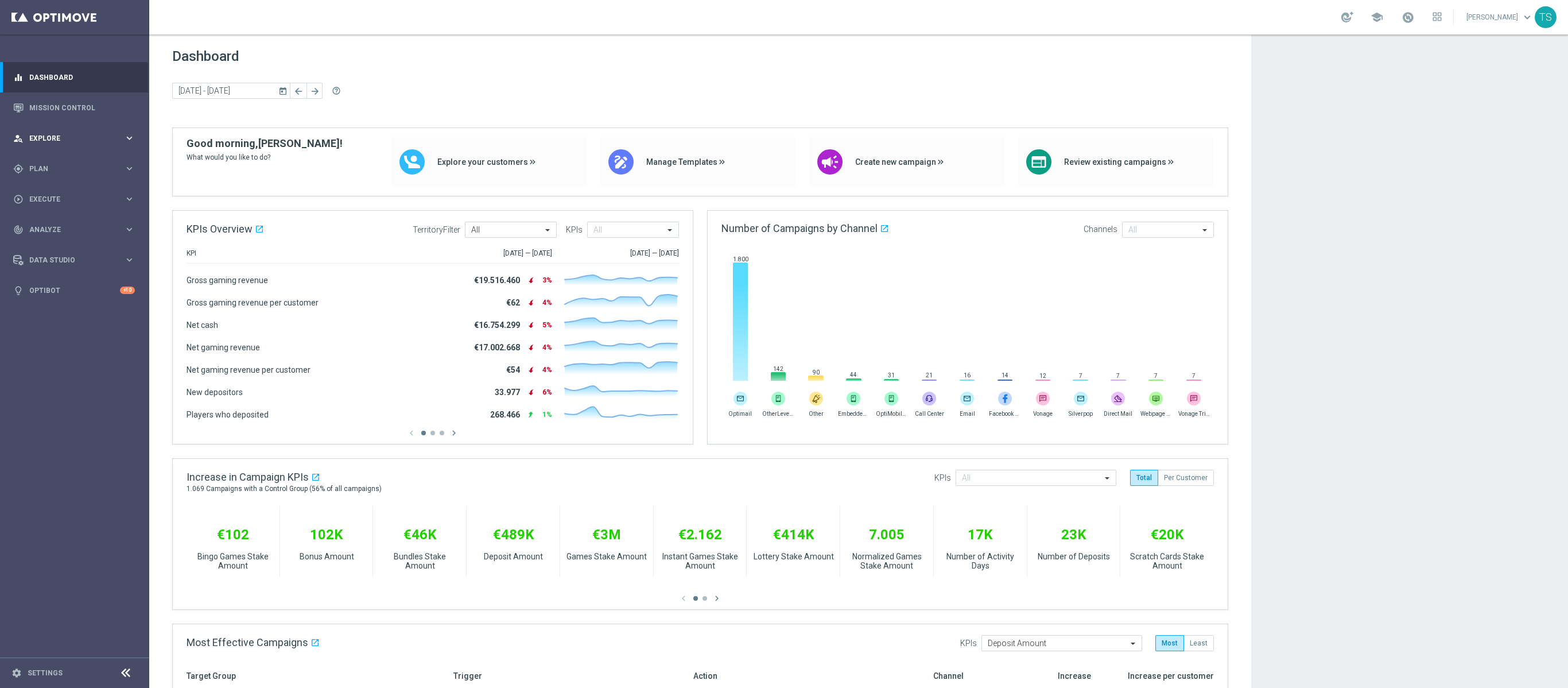
click at [66, 148] on div "person_search Explore keyboard_arrow_right" at bounding box center [74, 138] width 148 height 30
click at [69, 303] on span "Plan" at bounding box center [76, 307] width 95 height 7
click at [54, 243] on link "Optimail" at bounding box center [77, 244] width 84 height 9
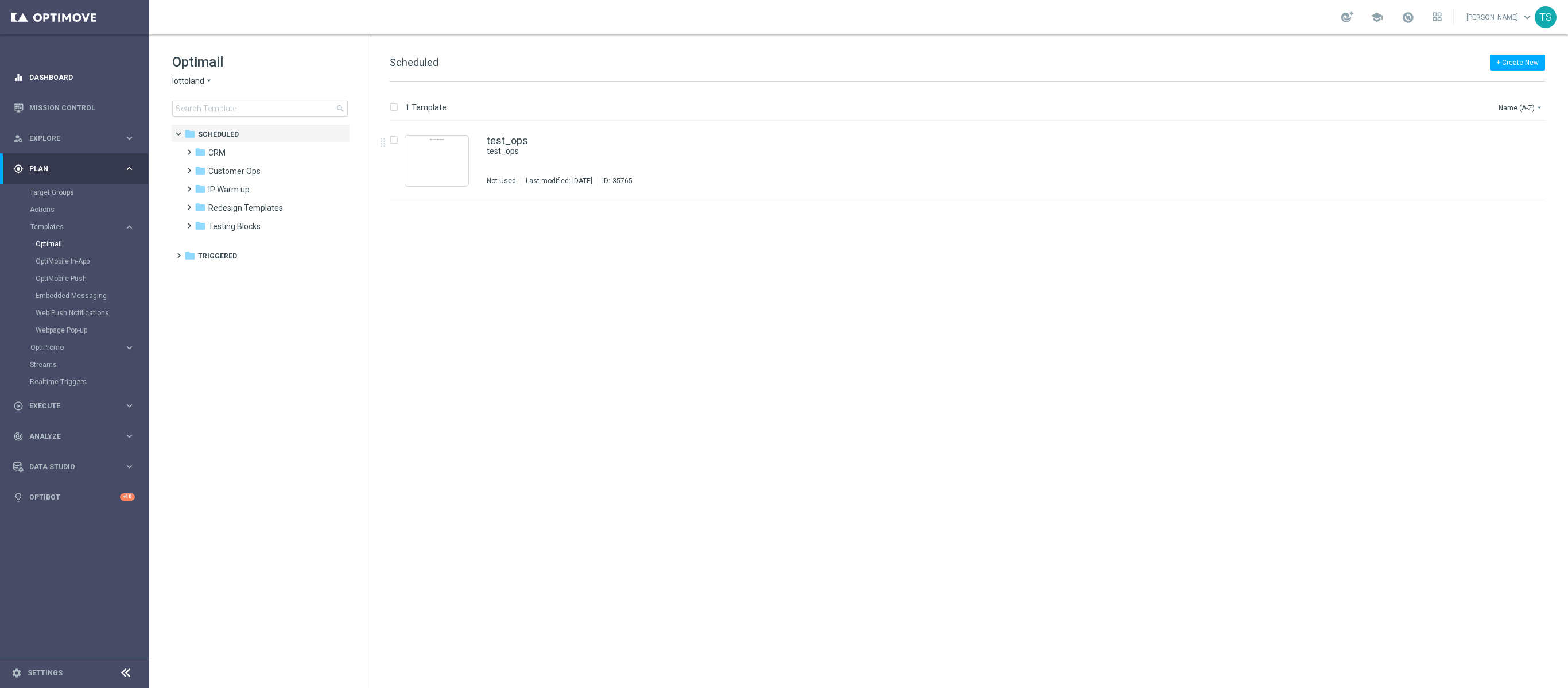
click at [13, 78] on icon "equalizer" at bounding box center [18, 77] width 10 height 10
